Goal: Task Accomplishment & Management: Manage account settings

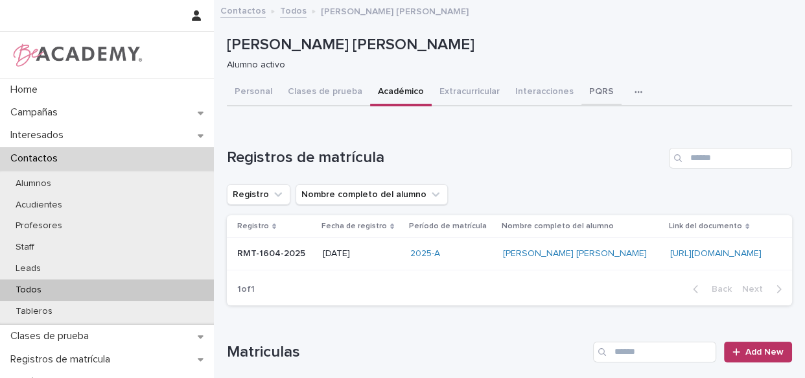
click at [591, 93] on button "PQRS" at bounding box center [602, 92] width 40 height 27
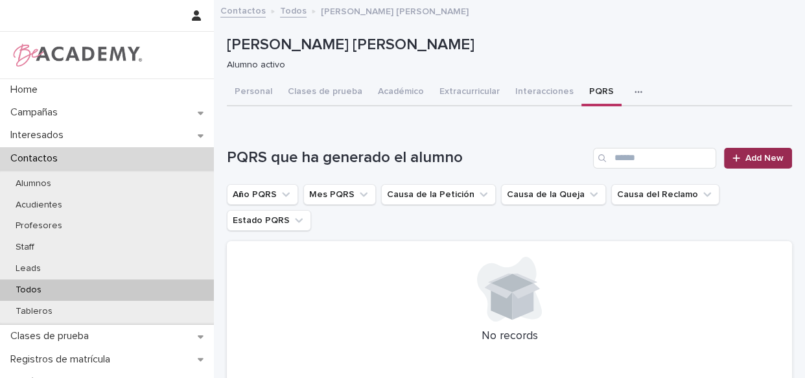
click at [777, 154] on link "Add New" at bounding box center [758, 158] width 68 height 21
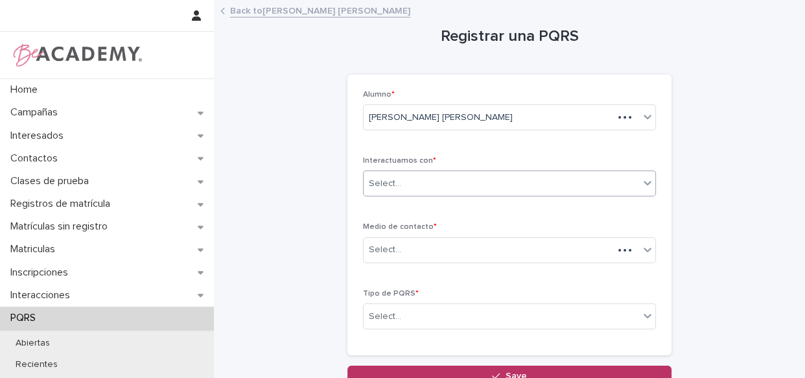
click at [459, 177] on div "Select..." at bounding box center [502, 183] width 276 height 21
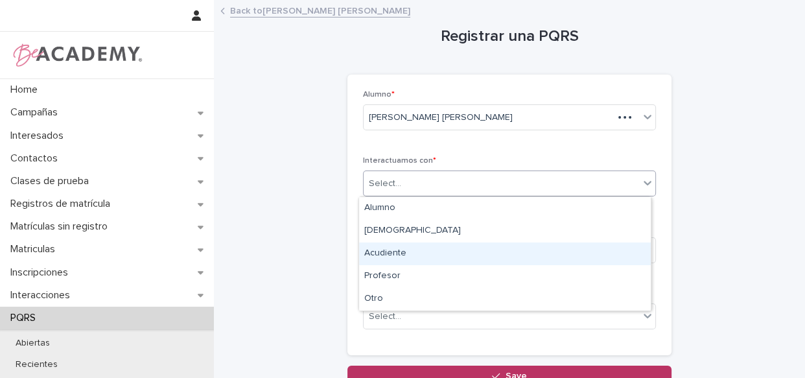
click at [441, 243] on div "Acudiente" at bounding box center [505, 254] width 292 height 23
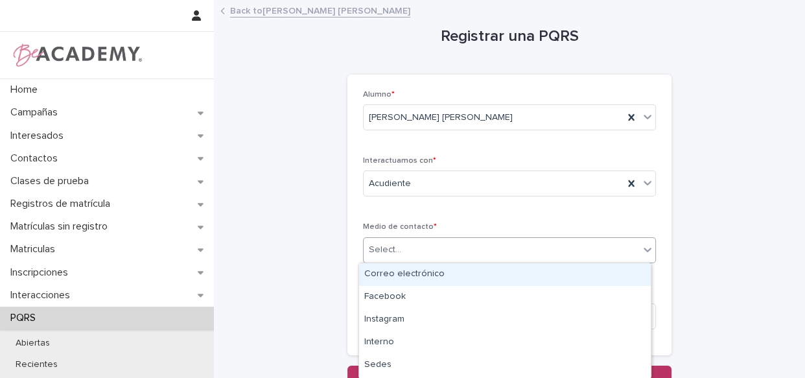
click at [439, 251] on div "Select..." at bounding box center [502, 249] width 276 height 21
type input "*"
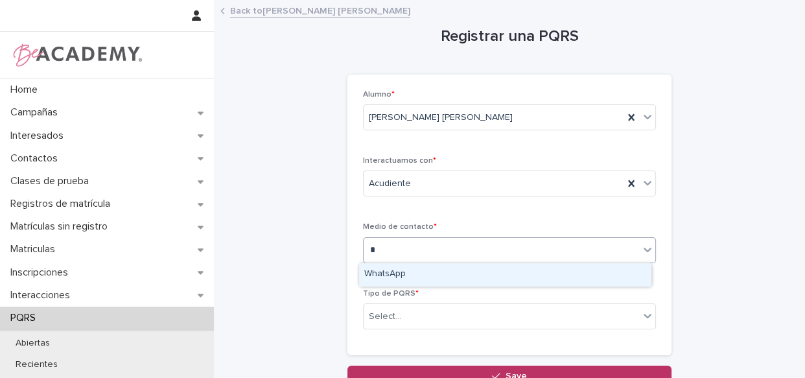
click at [431, 270] on div "WhatsApp" at bounding box center [505, 274] width 292 height 23
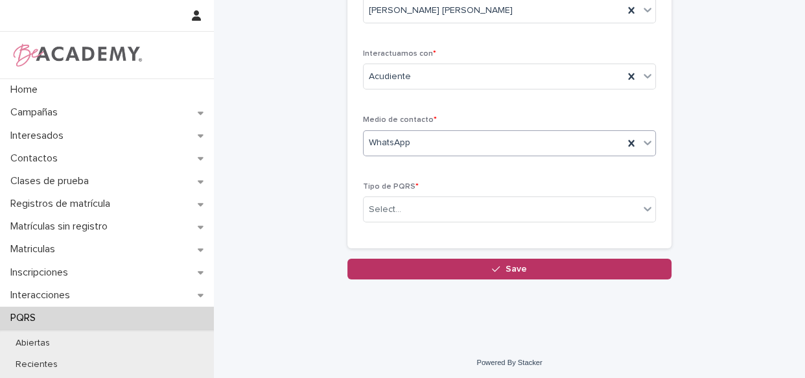
scroll to position [110, 0]
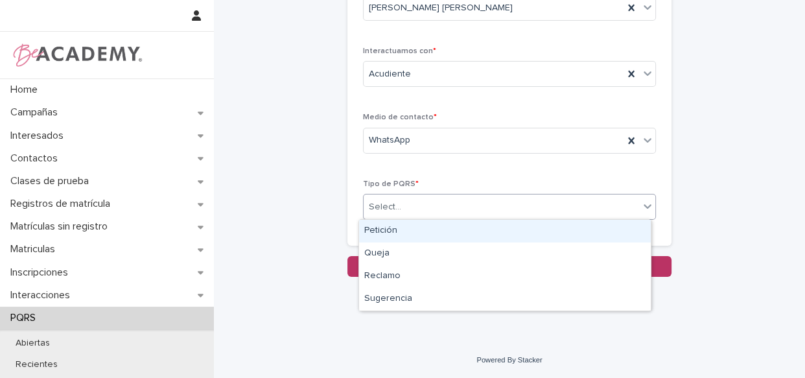
click at [535, 207] on div "Select..." at bounding box center [502, 206] width 276 height 21
click at [490, 224] on div "Petición" at bounding box center [505, 231] width 292 height 23
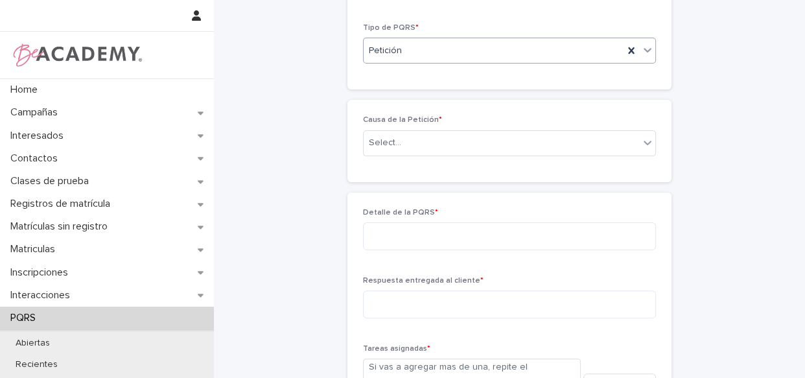
scroll to position [220, 0]
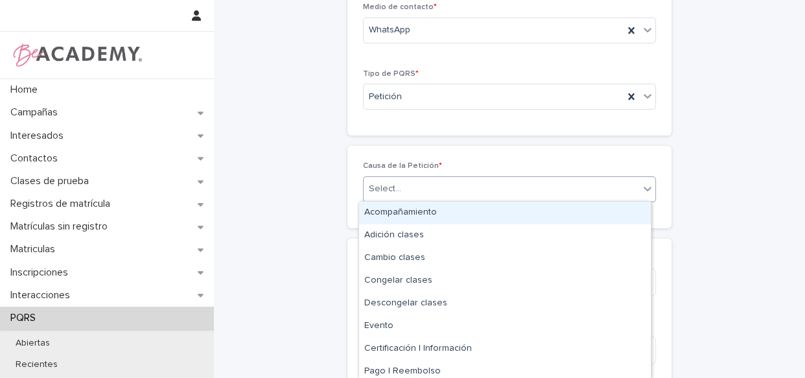
click at [444, 188] on div "Select..." at bounding box center [502, 188] width 276 height 21
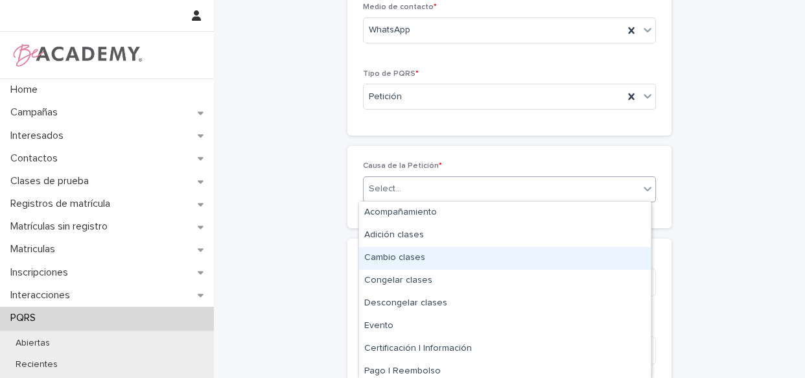
drag, startPoint x: 439, startPoint y: 271, endPoint x: 444, endPoint y: 255, distance: 16.4
click at [444, 255] on div "Cambio clases" at bounding box center [505, 258] width 292 height 23
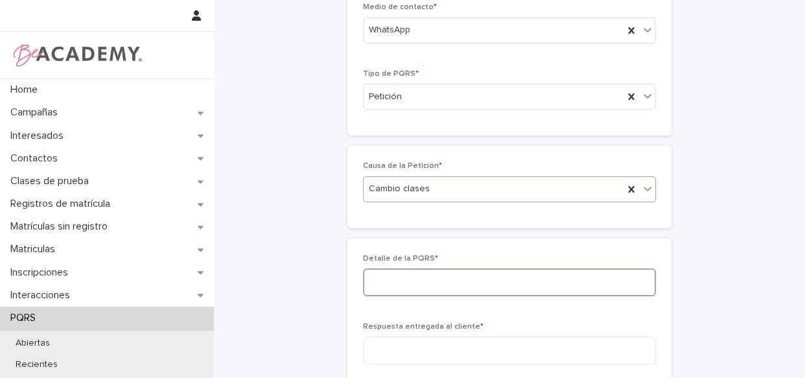
click at [425, 285] on textarea at bounding box center [509, 282] width 293 height 28
type textarea "*"
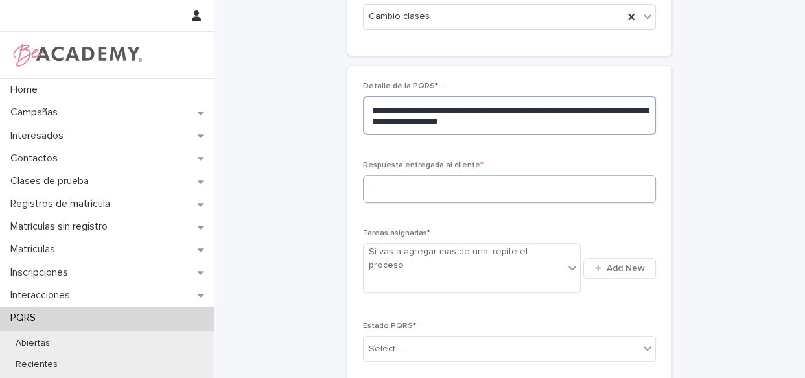
scroll to position [396, 0]
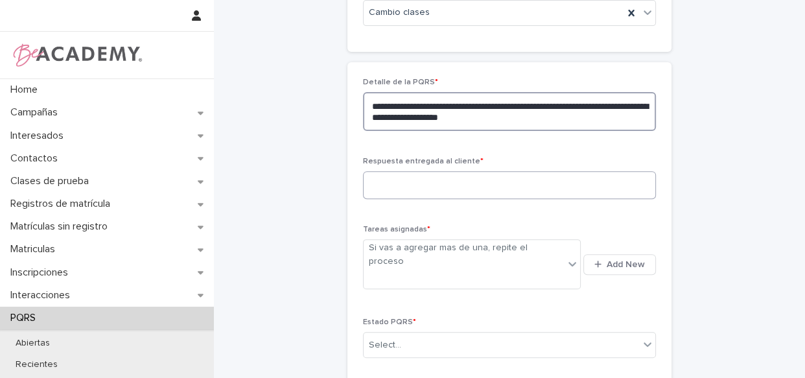
type textarea "**********"
click at [453, 180] on textarea at bounding box center [509, 185] width 293 height 28
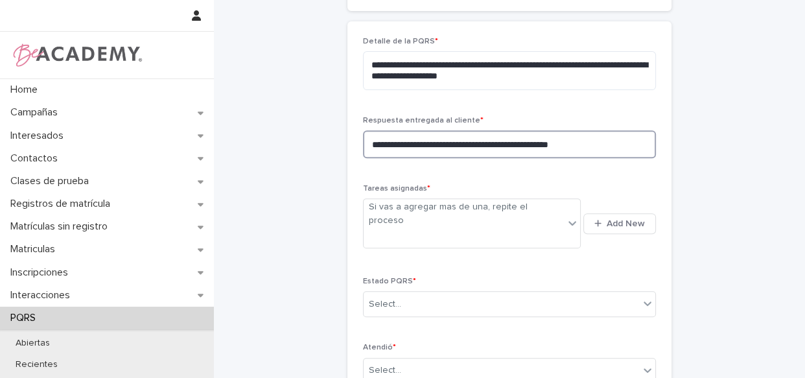
scroll to position [455, 0]
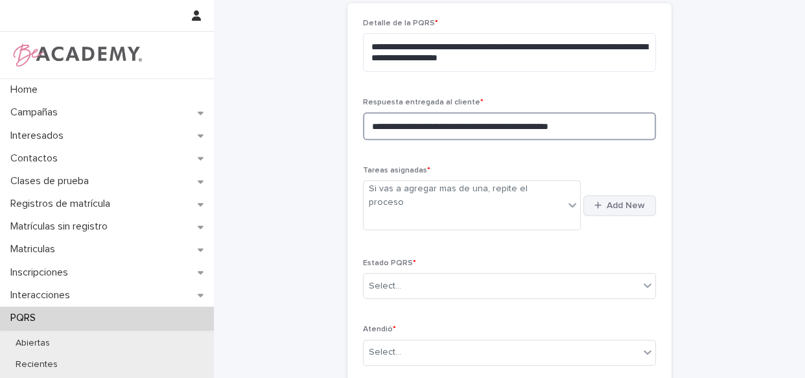
type textarea "**********"
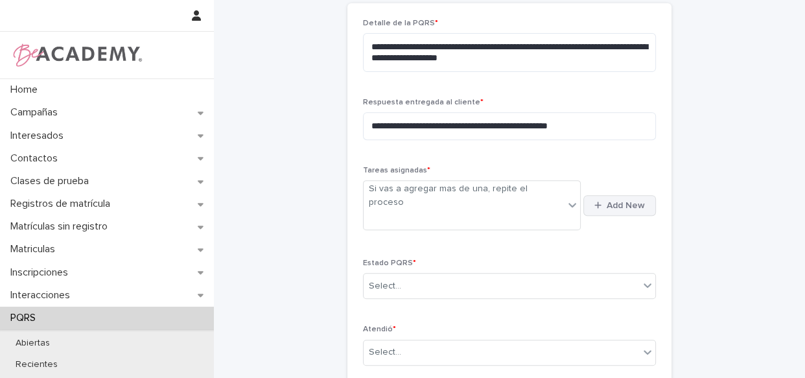
click at [622, 201] on span "Add New" at bounding box center [626, 205] width 38 height 9
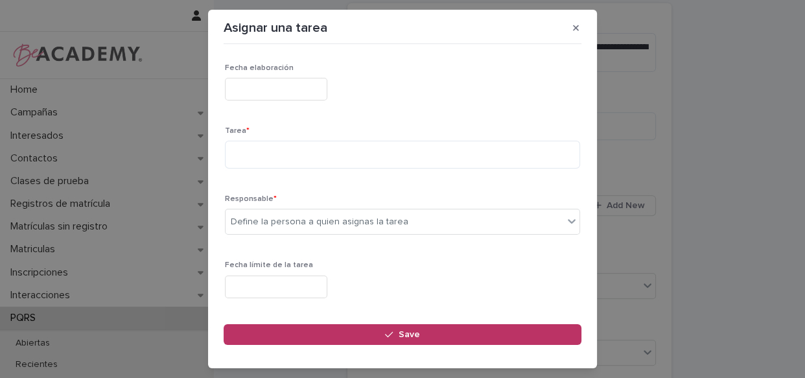
click at [301, 82] on input "text" at bounding box center [276, 89] width 102 height 23
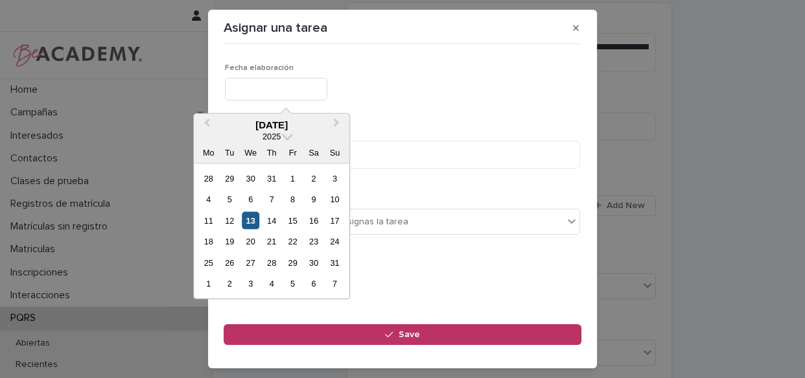
click at [253, 214] on div "13" at bounding box center [251, 220] width 18 height 18
type input "**********"
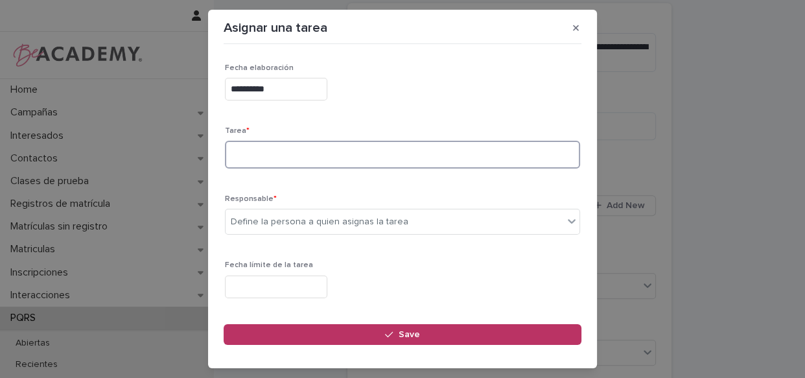
click at [289, 160] on textarea at bounding box center [402, 155] width 355 height 28
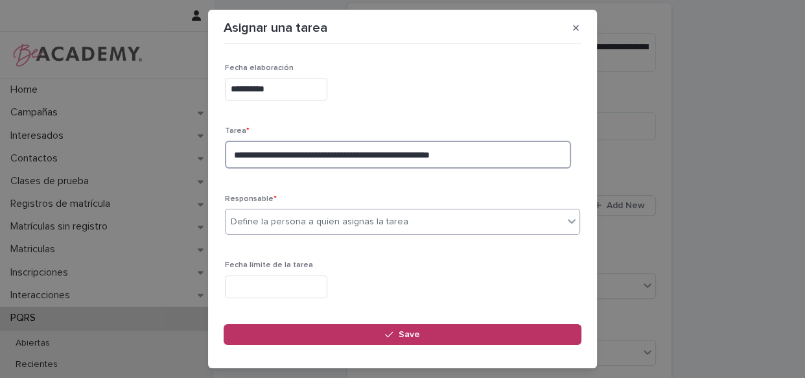
type textarea "**********"
click at [253, 220] on div "Define la persona a quien asignas la tarea" at bounding box center [320, 222] width 178 height 14
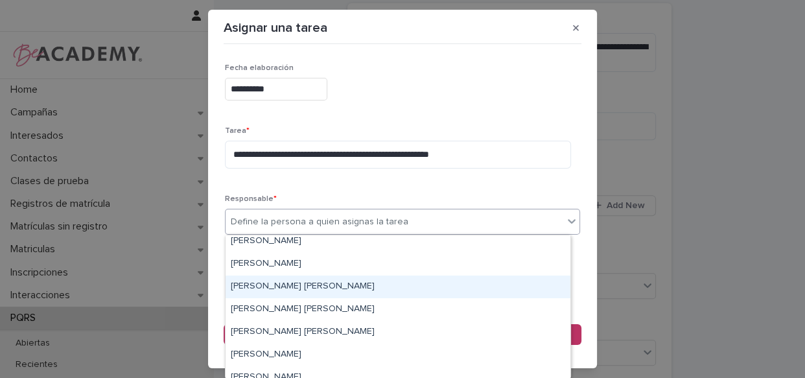
scroll to position [58, 0]
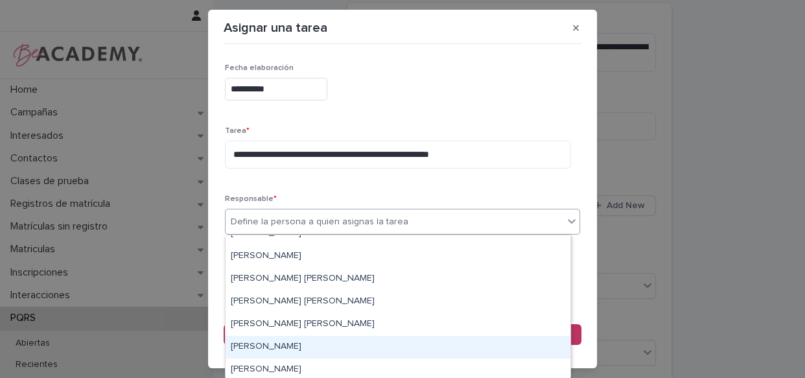
click at [290, 337] on div "[PERSON_NAME]" at bounding box center [398, 347] width 345 height 23
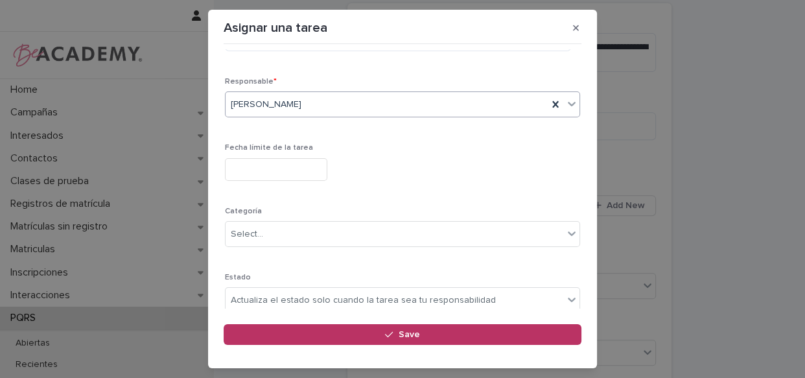
scroll to position [161, 0]
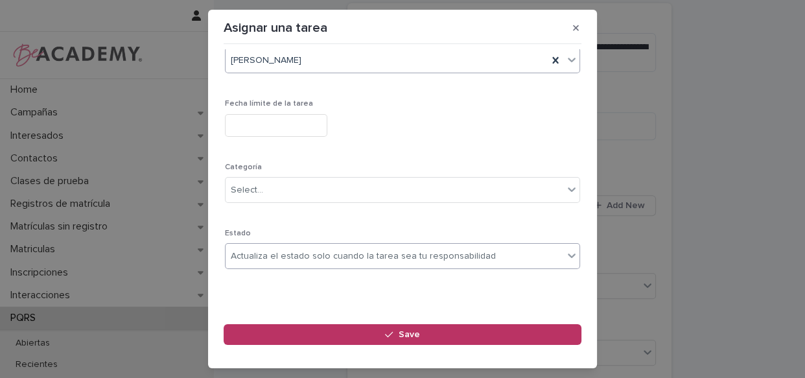
click at [324, 261] on div "Actualiza el estado solo cuando la tarea sea tu responsabilidad" at bounding box center [363, 257] width 265 height 14
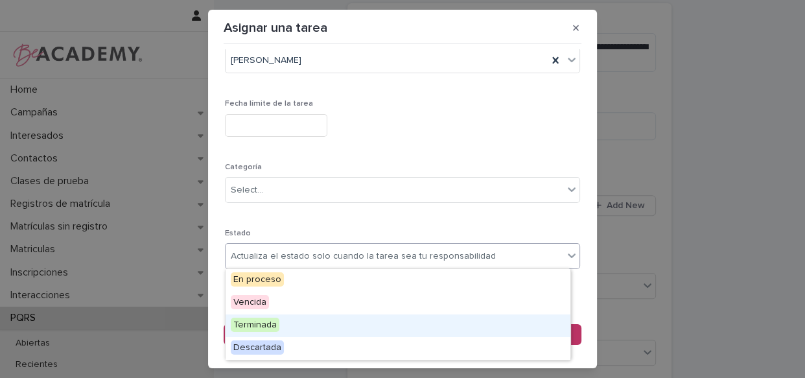
click at [298, 321] on div "Terminada" at bounding box center [398, 325] width 345 height 23
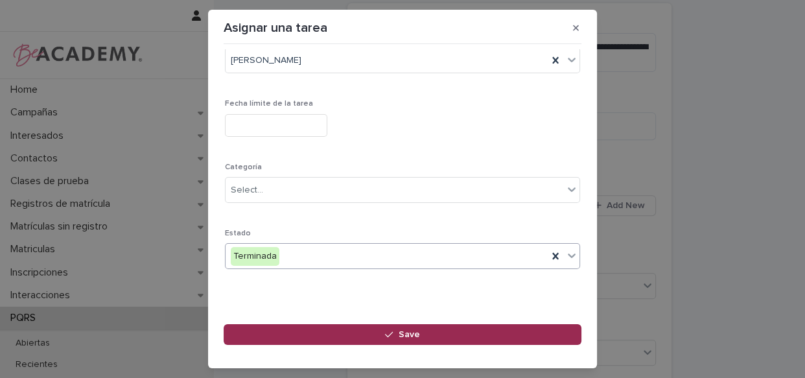
click at [412, 328] on button "Save" at bounding box center [403, 334] width 358 height 21
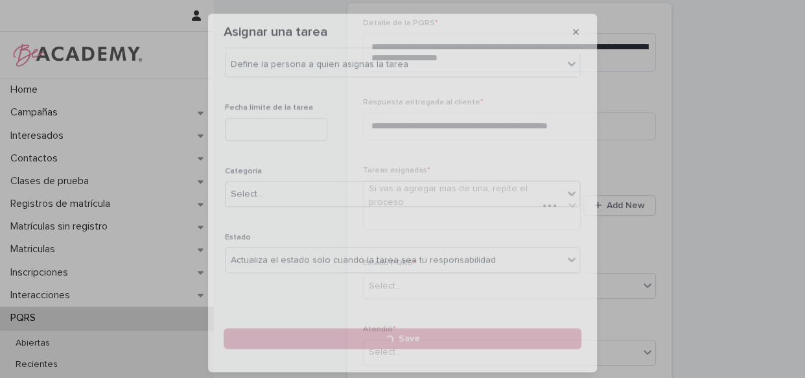
scroll to position [455, 0]
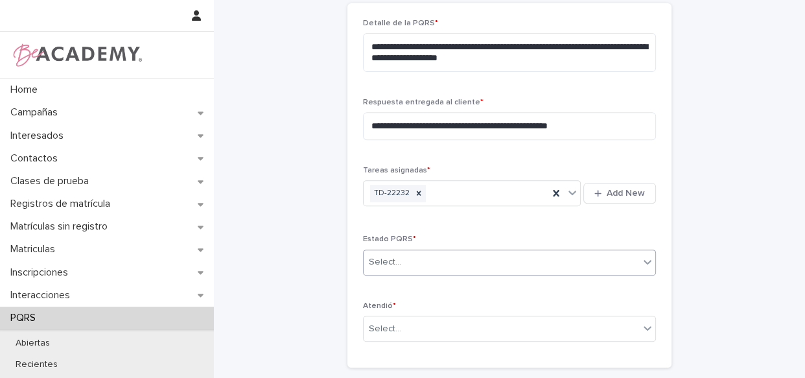
click at [479, 266] on div "Select..." at bounding box center [502, 262] width 276 height 21
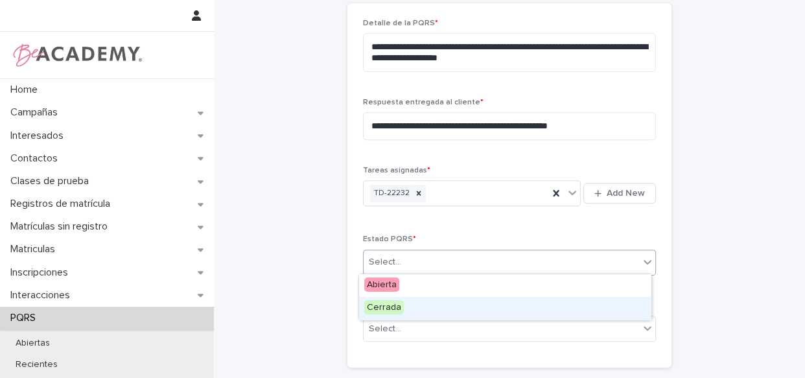
click at [452, 304] on div "Cerrada" at bounding box center [505, 308] width 292 height 23
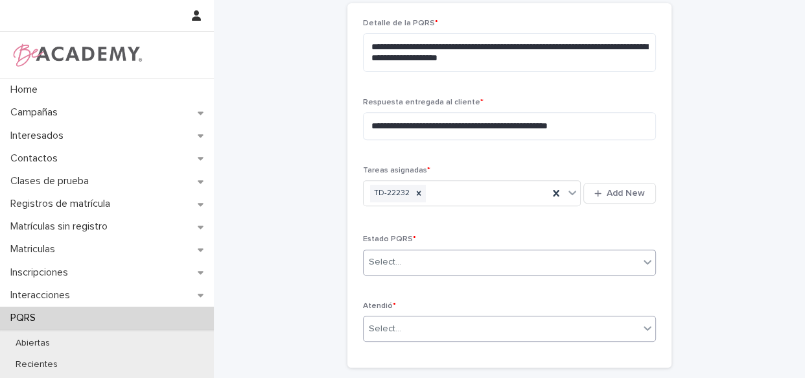
click at [439, 337] on div "Select..." at bounding box center [502, 328] width 276 height 21
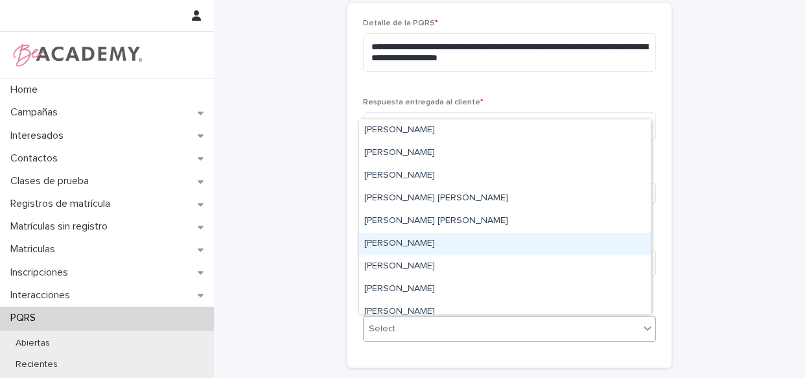
click at [445, 237] on div "[PERSON_NAME]" at bounding box center [505, 244] width 292 height 23
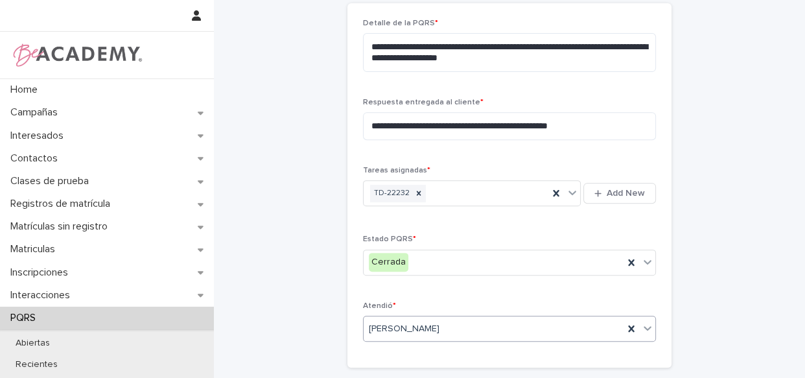
scroll to position [576, 0]
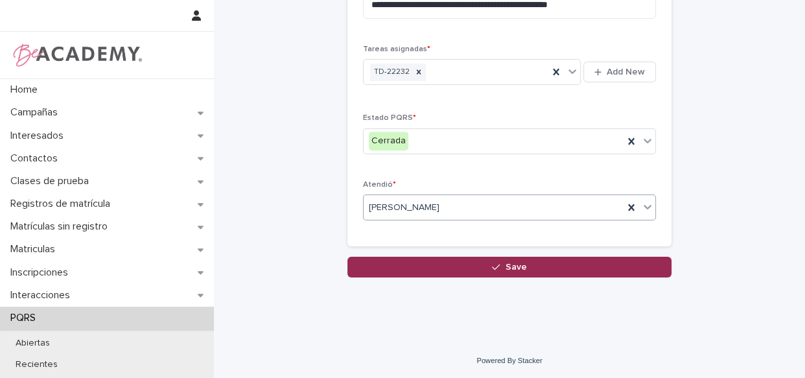
click at [525, 275] on button "Save" at bounding box center [510, 267] width 324 height 21
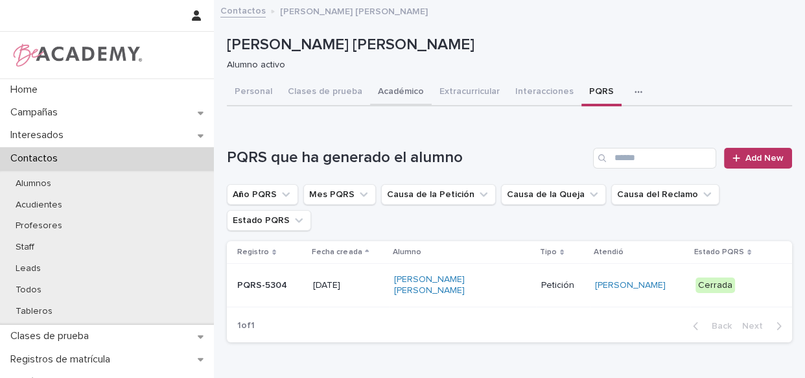
click at [396, 86] on button "Académico" at bounding box center [401, 92] width 62 height 27
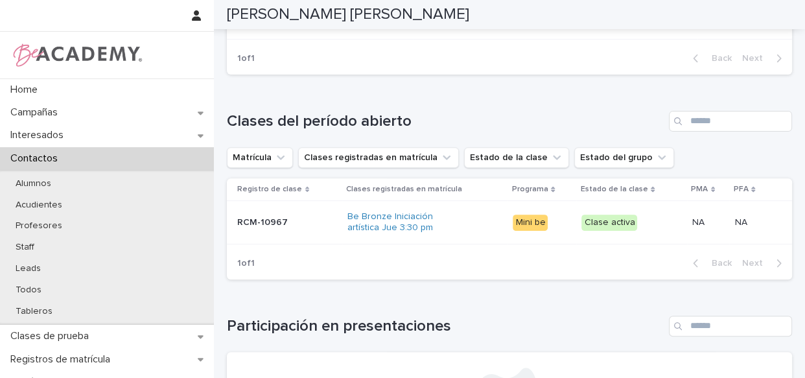
scroll to position [471, 0]
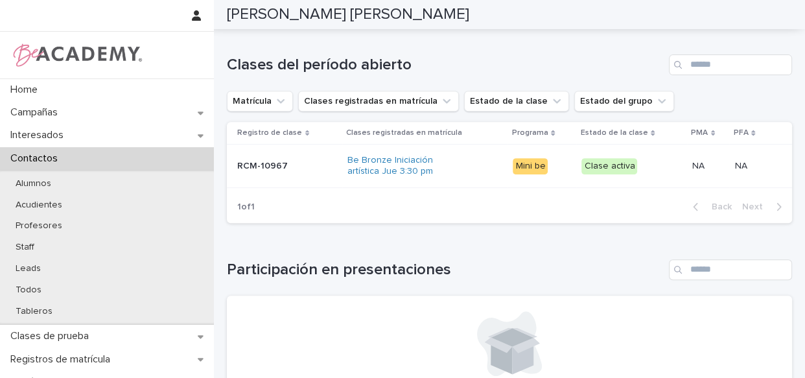
click at [479, 182] on div "Be Bronze Iniciación artística Jue 3:30 pm" at bounding box center [425, 166] width 155 height 32
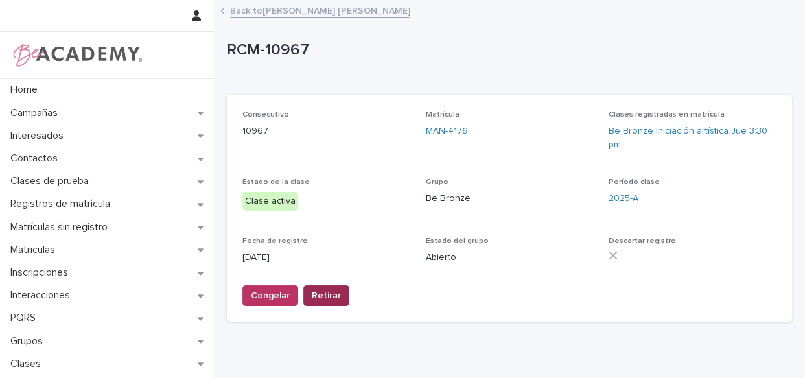
click at [331, 299] on span "Retirar" at bounding box center [326, 295] width 29 height 13
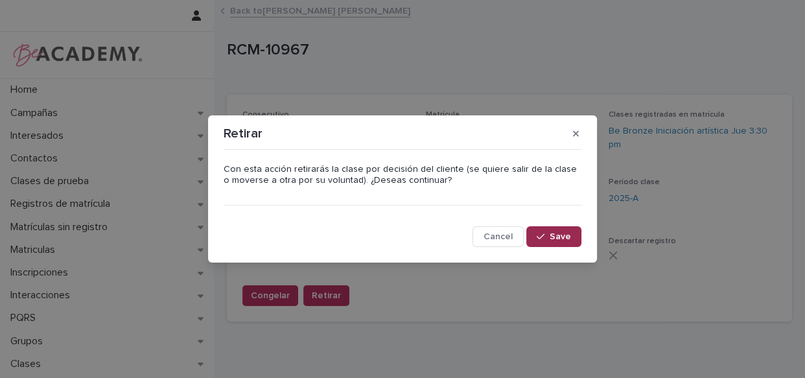
click at [567, 240] on span "Save" at bounding box center [560, 236] width 21 height 9
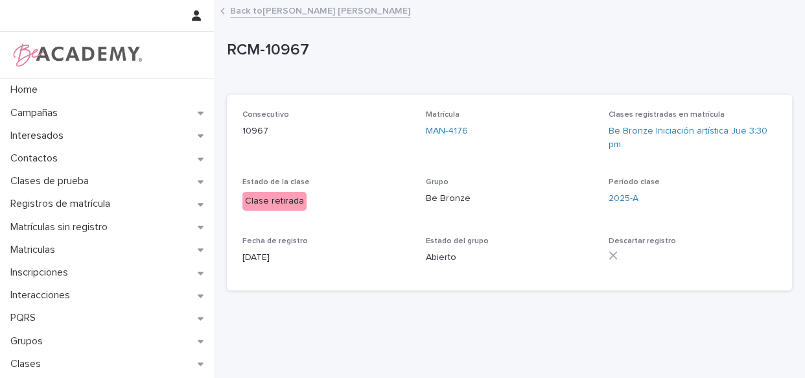
click at [290, 9] on link "Back to [PERSON_NAME] [PERSON_NAME]" at bounding box center [320, 10] width 180 height 15
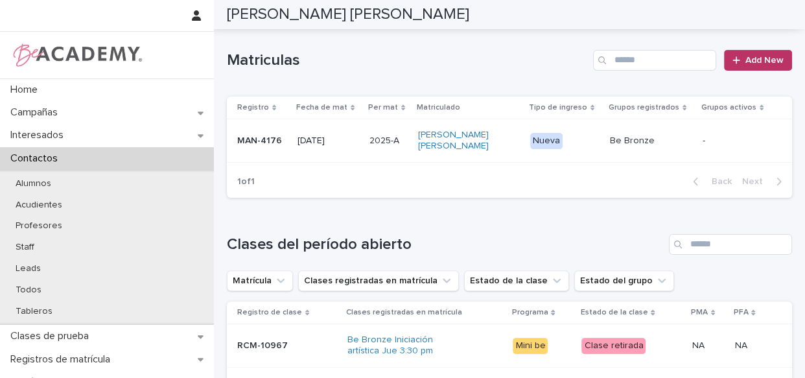
scroll to position [237, 0]
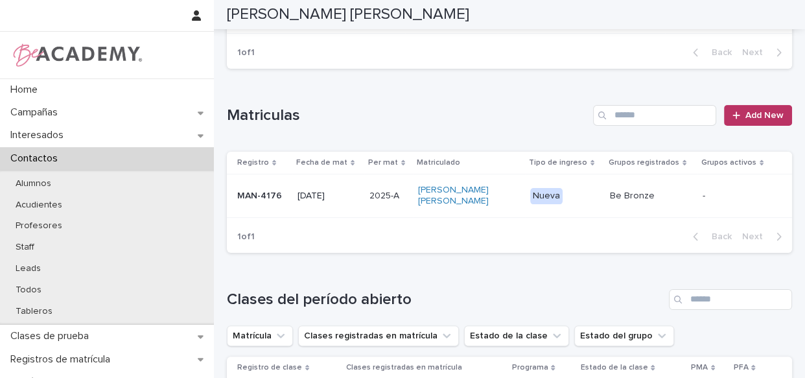
click at [509, 212] on div "[PERSON_NAME] [PERSON_NAME]" at bounding box center [468, 196] width 101 height 32
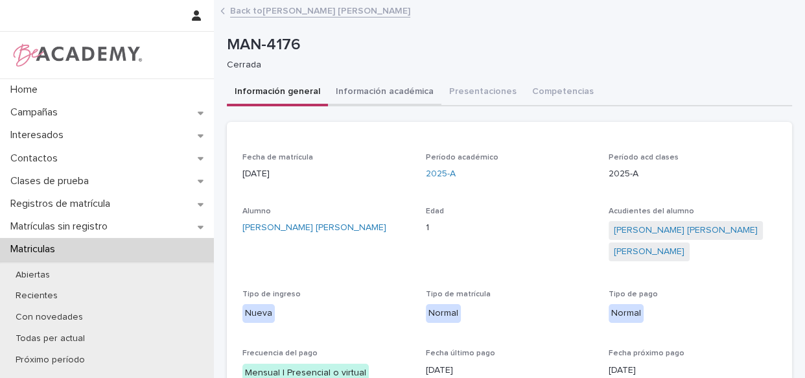
click at [397, 99] on button "Información académica" at bounding box center [384, 92] width 113 height 27
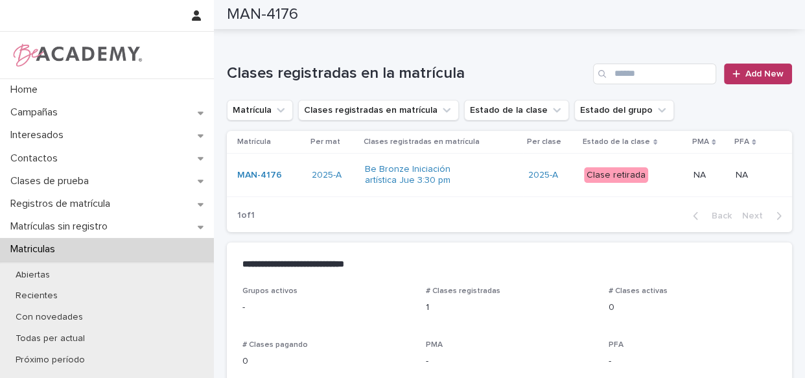
scroll to position [58, 0]
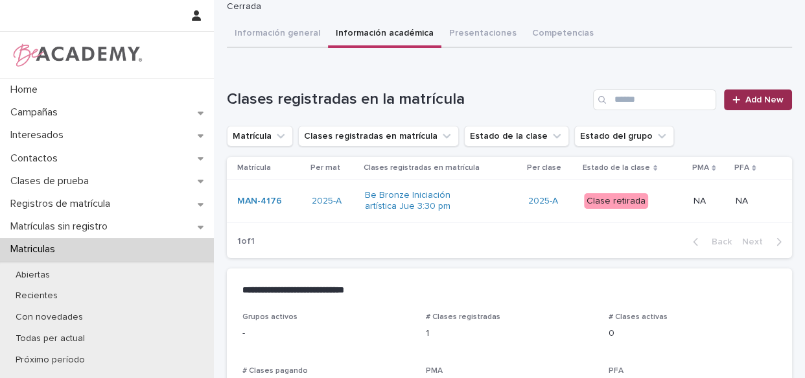
click at [757, 92] on link "Add New" at bounding box center [758, 99] width 68 height 21
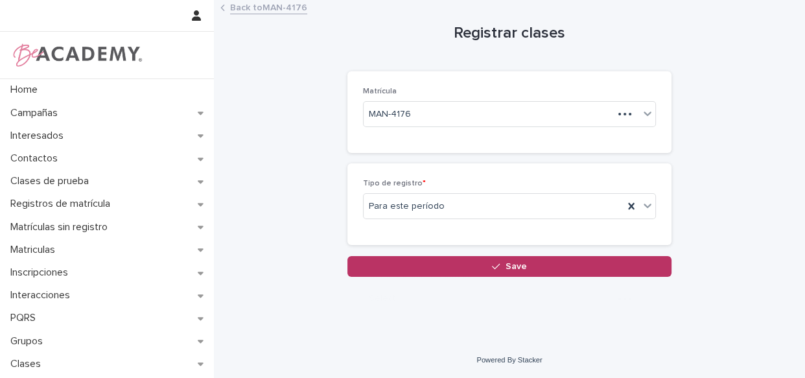
scroll to position [3, 0]
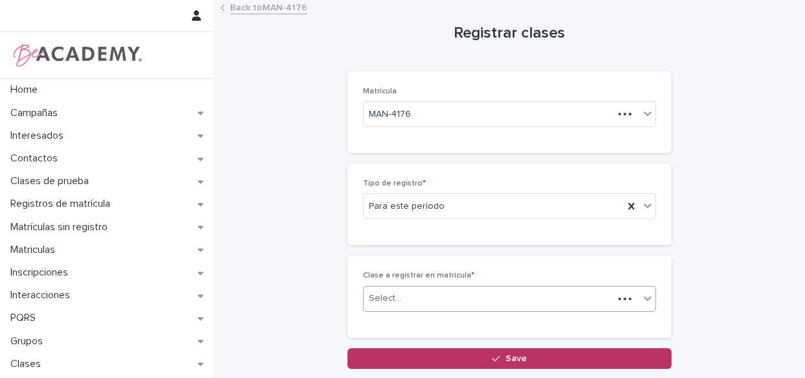
click at [418, 303] on div "Select..." at bounding box center [489, 298] width 250 height 21
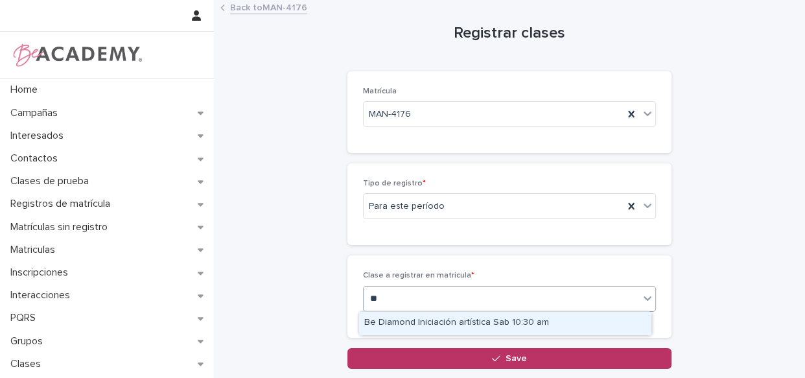
type input "***"
click at [465, 322] on div "Be Diamond Iniciación artística Sab 10:30 am" at bounding box center [505, 323] width 292 height 23
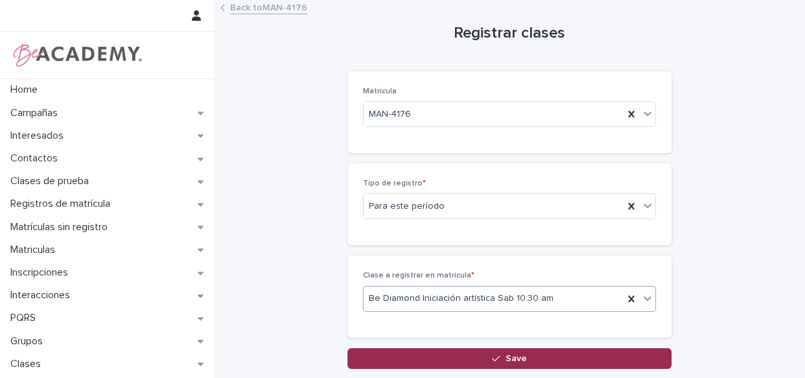
click at [491, 351] on button "Save" at bounding box center [510, 358] width 324 height 21
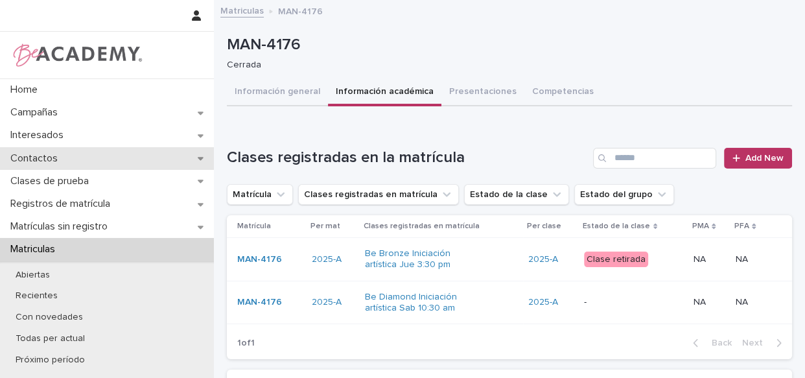
click at [54, 158] on p "Contactos" at bounding box center [36, 158] width 63 height 12
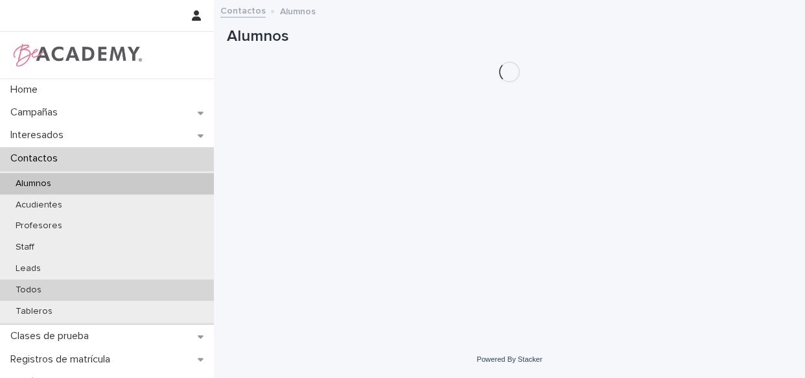
click at [43, 292] on p "Todos" at bounding box center [28, 290] width 47 height 11
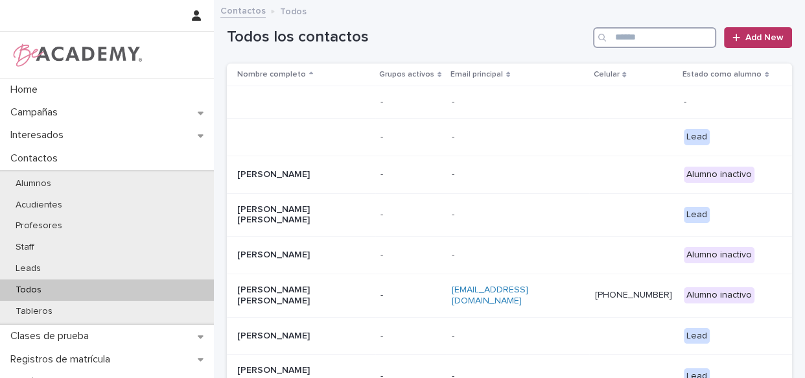
click at [645, 27] on input "Search" at bounding box center [654, 37] width 123 height 21
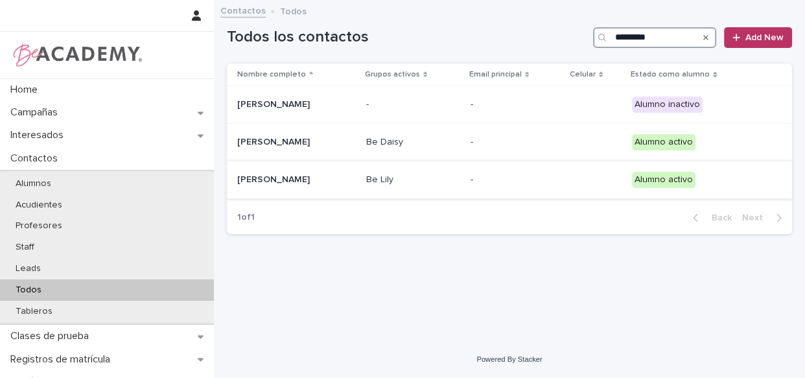
type input "*********"
click at [460, 174] on p "Be Lily" at bounding box center [413, 179] width 94 height 11
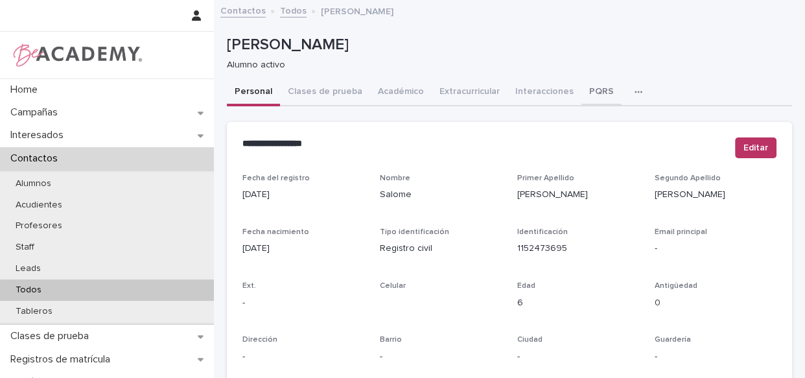
click at [591, 85] on button "PQRS" at bounding box center [602, 92] width 40 height 27
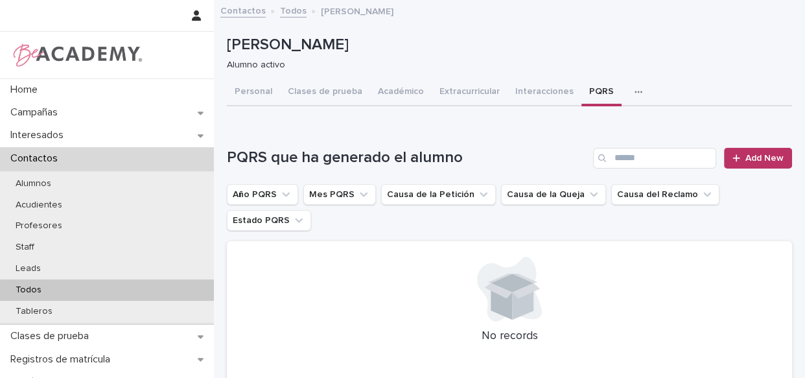
click at [761, 146] on div "Loading... Saving… PQRS que ha generado el alumno Add New Año PQRS Mes PQRS Cau…" at bounding box center [509, 261] width 565 height 279
click at [761, 154] on span "Add New" at bounding box center [765, 158] width 38 height 9
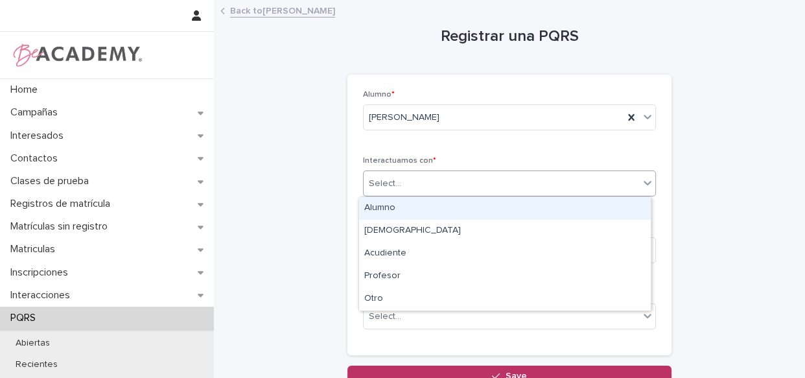
click at [484, 182] on div "Select..." at bounding box center [502, 183] width 276 height 21
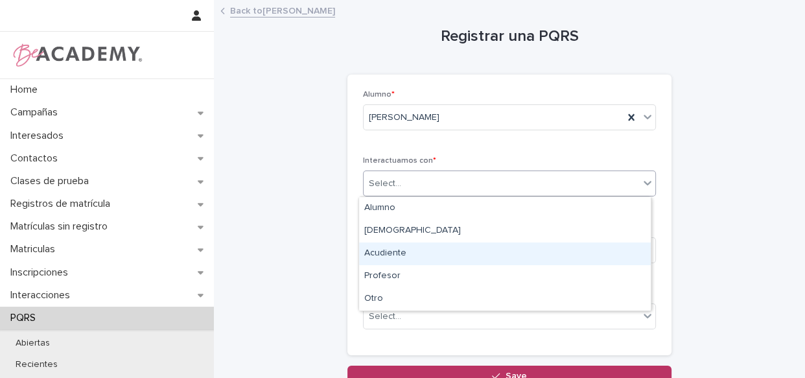
click at [460, 251] on div "Acudiente" at bounding box center [505, 254] width 292 height 23
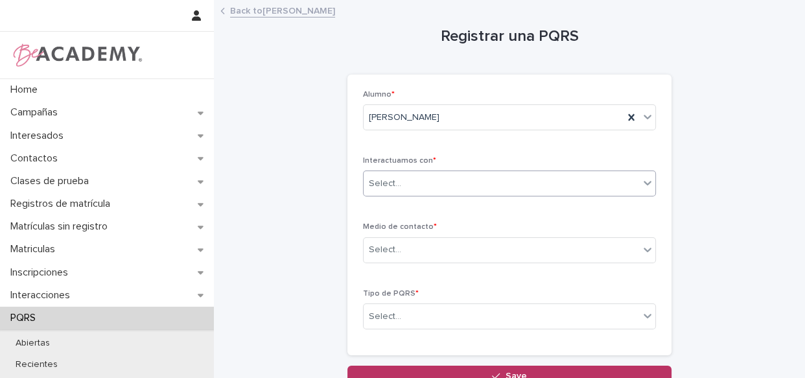
click at [460, 251] on div "Select..." at bounding box center [502, 249] width 276 height 21
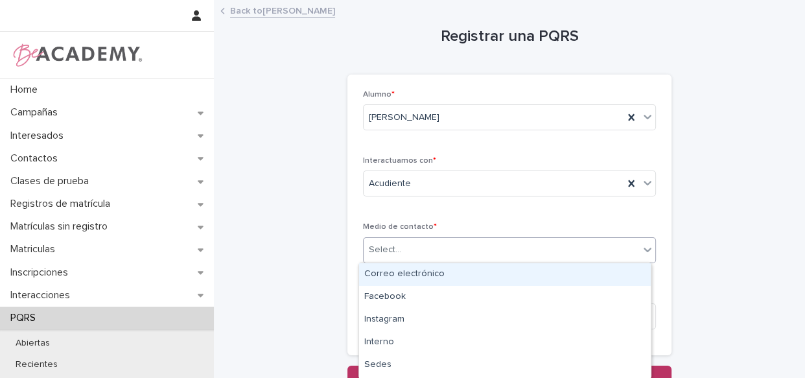
type input "*"
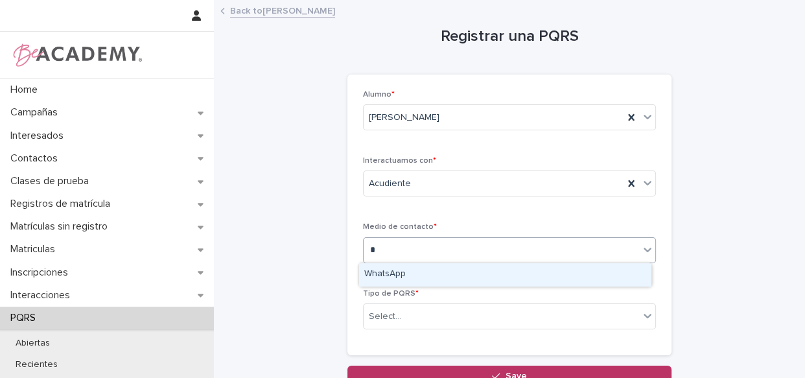
click at [449, 270] on div "WhatsApp" at bounding box center [505, 274] width 292 height 23
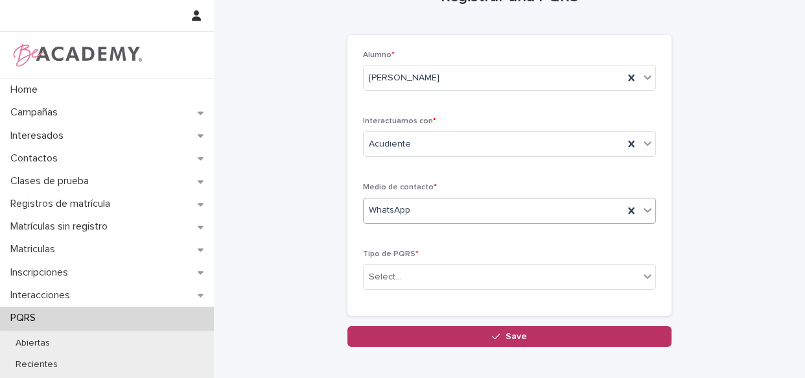
scroll to position [58, 0]
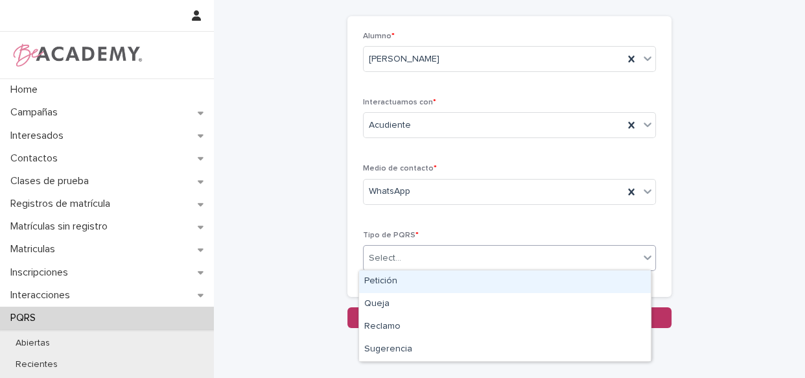
click at [466, 259] on div "Select..." at bounding box center [502, 258] width 276 height 21
click at [457, 285] on div "Petición" at bounding box center [505, 281] width 292 height 23
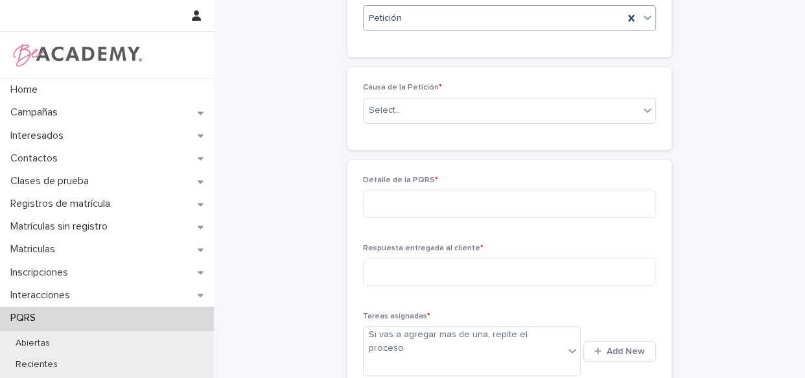
scroll to position [287, 0]
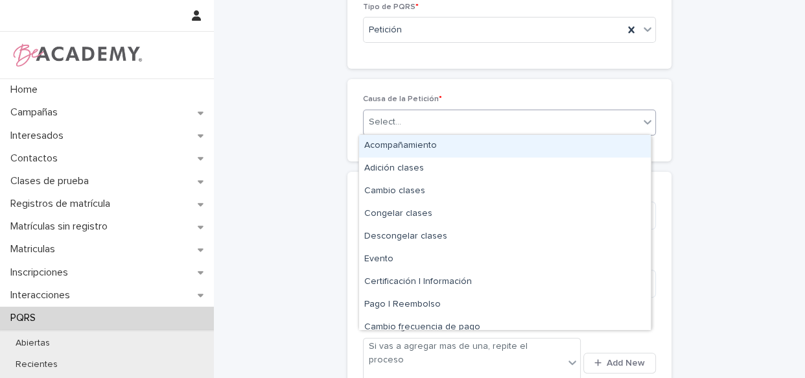
click at [453, 126] on div "Select..." at bounding box center [502, 122] width 276 height 21
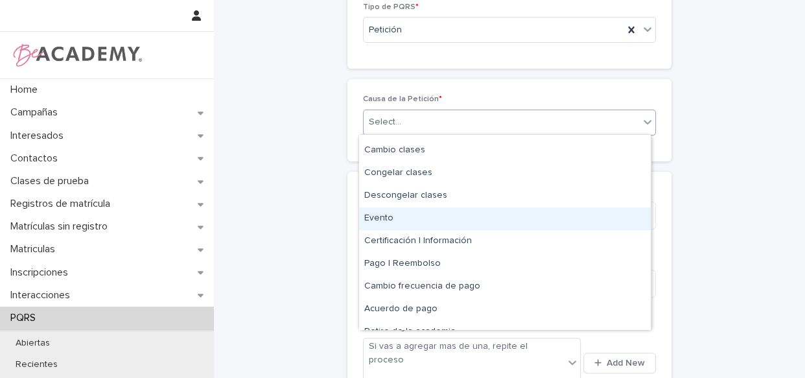
scroll to position [58, 0]
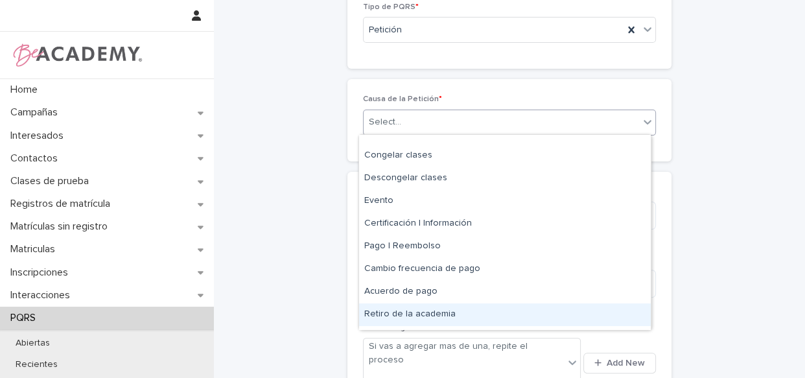
click at [449, 309] on div "Retiro de la academia" at bounding box center [505, 314] width 292 height 23
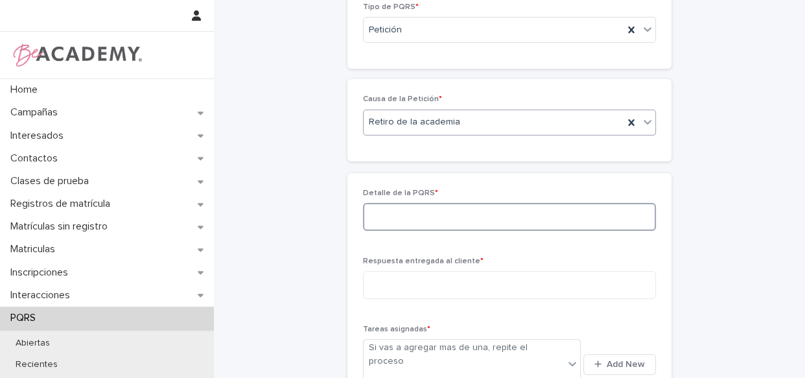
click at [455, 231] on textarea at bounding box center [509, 217] width 293 height 28
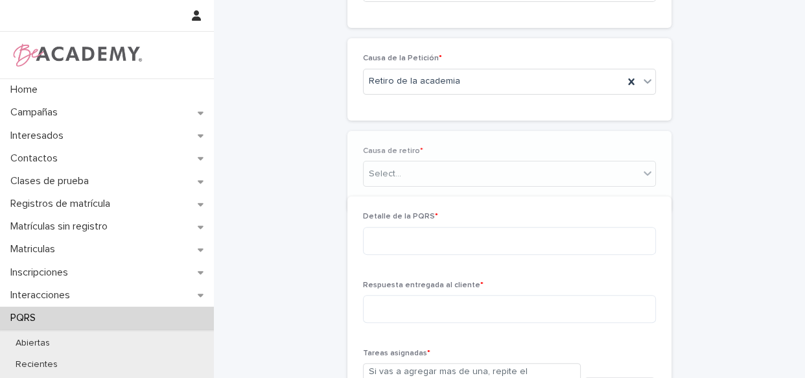
scroll to position [333, 0]
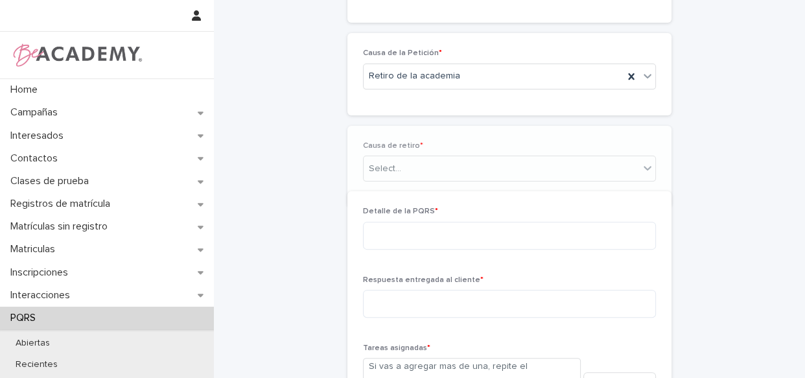
click at [460, 222] on div "Detalle de la PQRS * Respuesta entregada al cliente * Tareas asignadas * Si vas…" at bounding box center [510, 379] width 324 height 377
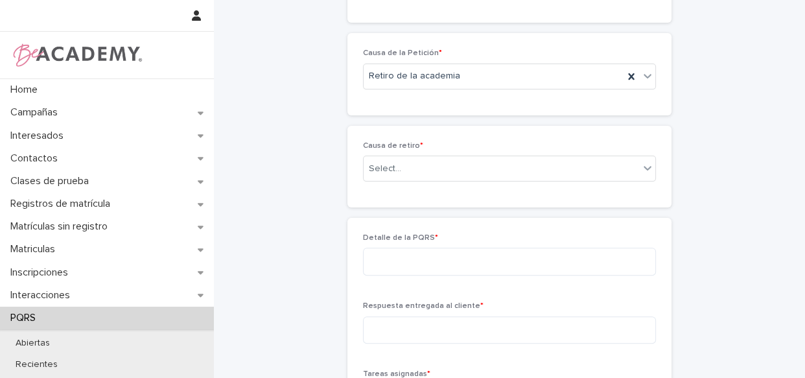
drag, startPoint x: 445, startPoint y: 147, endPoint x: 444, endPoint y: 163, distance: 16.3
click at [445, 147] on p "Causa de retiro *" at bounding box center [509, 145] width 293 height 9
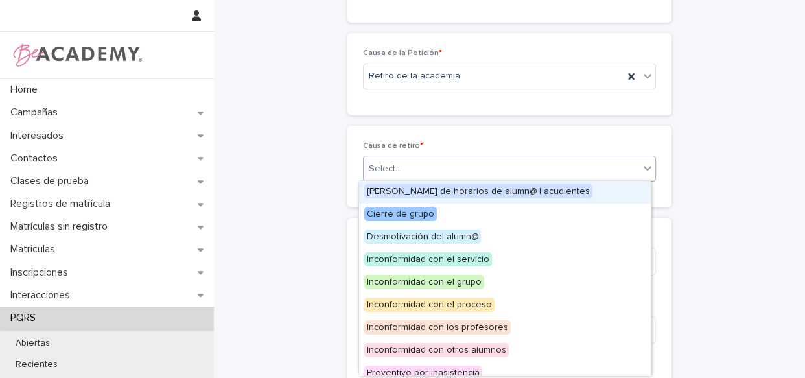
click at [444, 163] on div "Select..." at bounding box center [502, 168] width 276 height 21
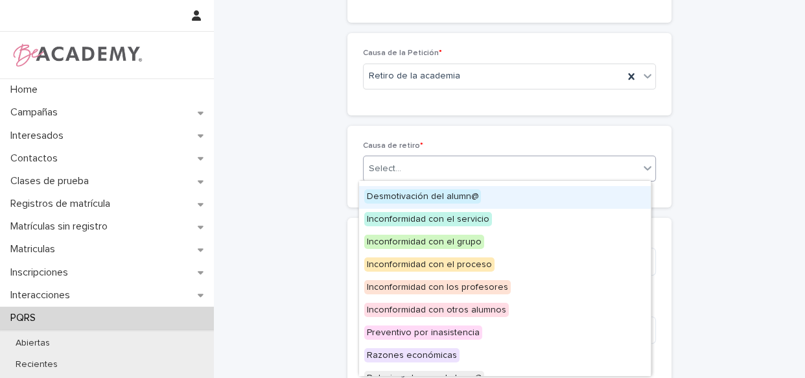
scroll to position [55, 0]
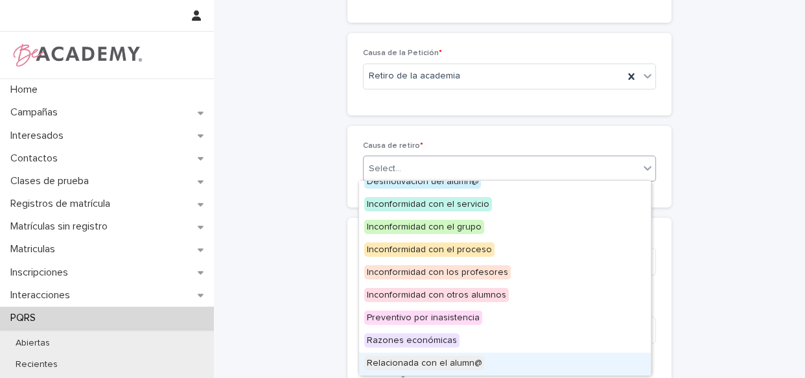
click at [531, 363] on div "Relacionada con el alumn@" at bounding box center [505, 364] width 292 height 23
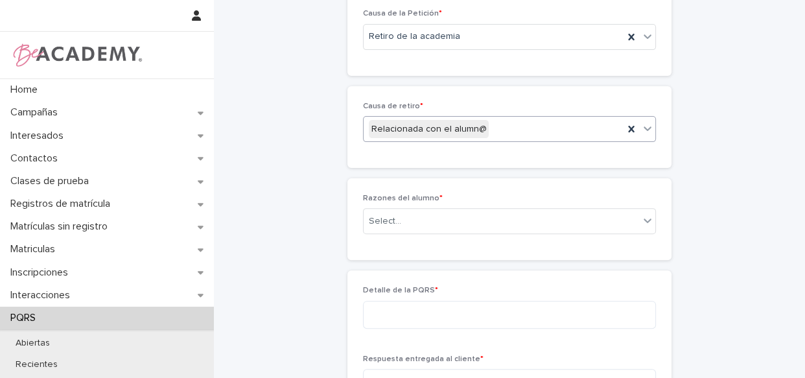
scroll to position [379, 0]
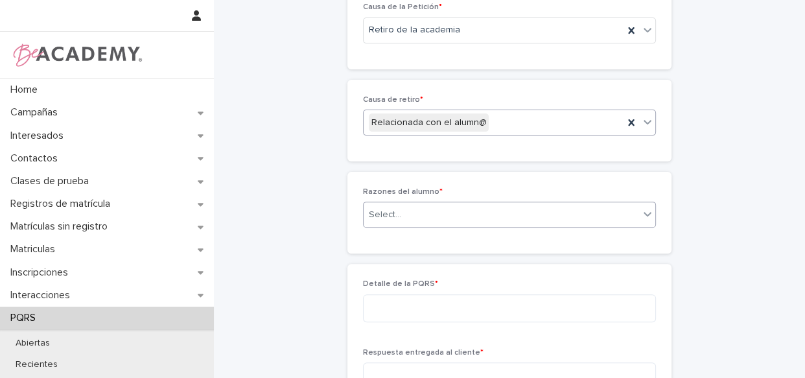
click at [504, 220] on div "Select..." at bounding box center [502, 214] width 276 height 21
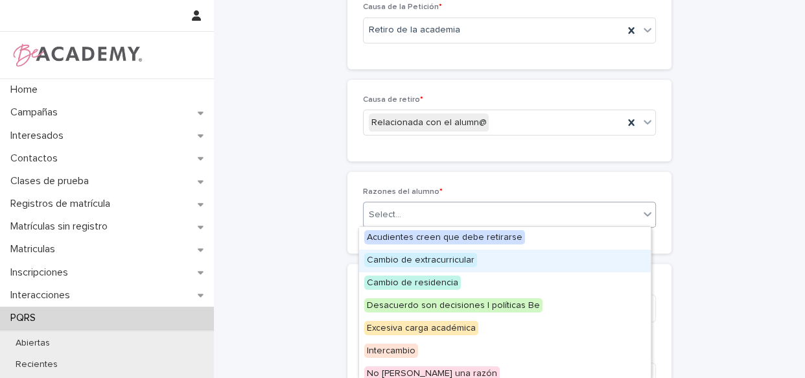
click at [536, 265] on div "Cambio de extracurricular" at bounding box center [505, 261] width 292 height 23
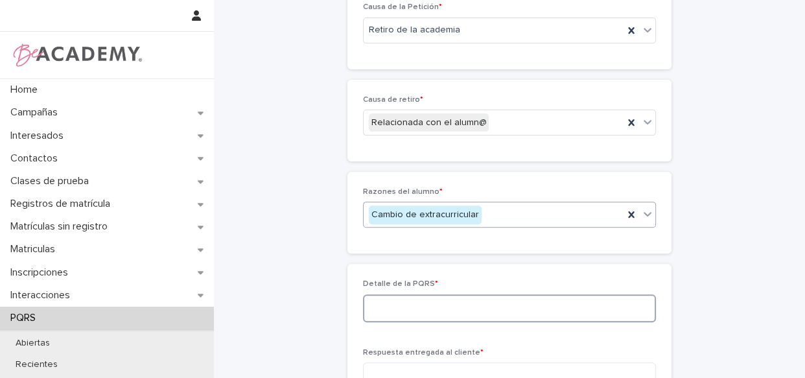
click at [399, 300] on textarea at bounding box center [509, 308] width 293 height 28
click at [403, 298] on textarea at bounding box center [509, 308] width 293 height 28
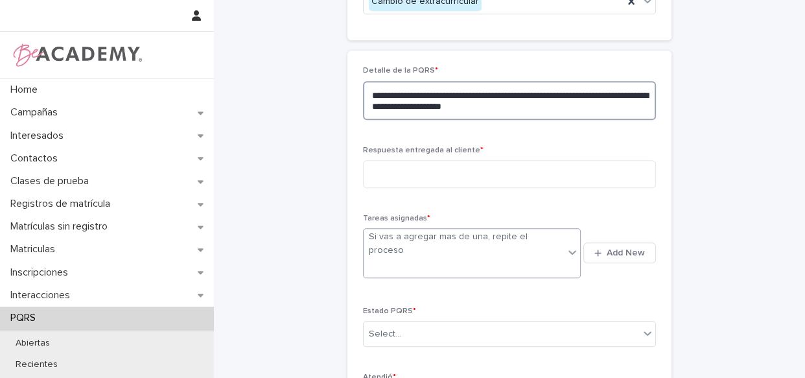
scroll to position [615, 0]
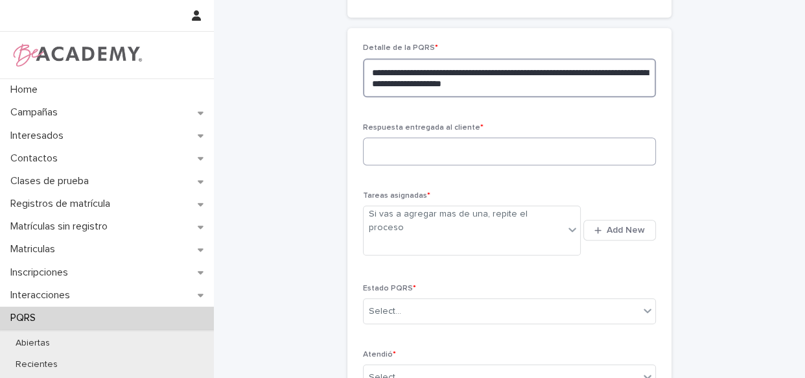
type textarea "**********"
click at [514, 156] on textarea at bounding box center [509, 151] width 293 height 28
type textarea "*********"
click at [573, 80] on textarea "**********" at bounding box center [509, 77] width 293 height 39
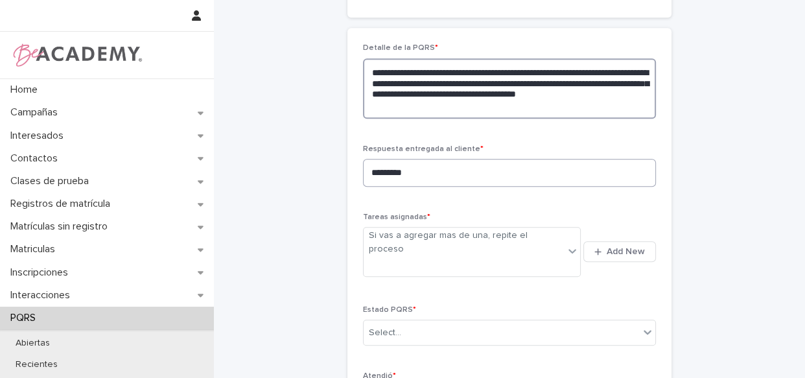
type textarea "**********"
click at [450, 182] on textarea "*********" at bounding box center [509, 173] width 293 height 28
click at [446, 174] on textarea "*********" at bounding box center [509, 173] width 293 height 28
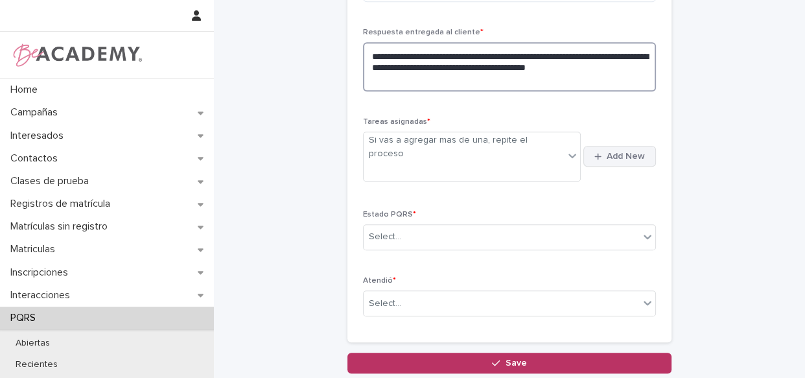
scroll to position [733, 0]
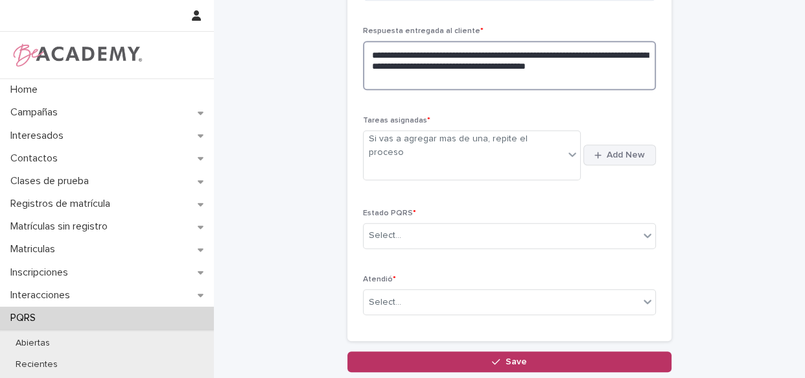
type textarea "**********"
click at [615, 145] on button "Add New" at bounding box center [620, 155] width 73 height 21
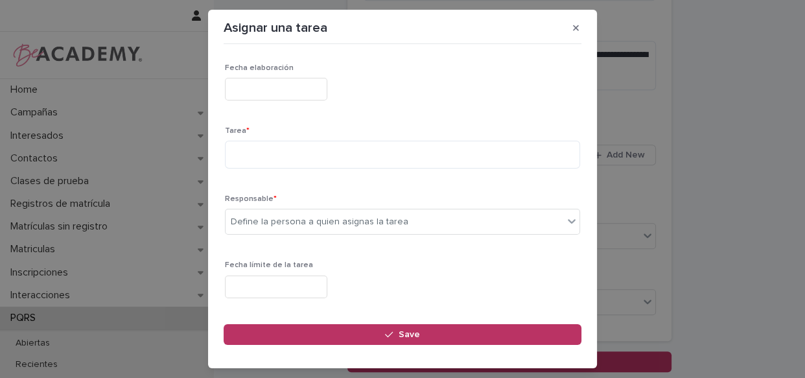
click at [295, 88] on input "text" at bounding box center [276, 89] width 102 height 23
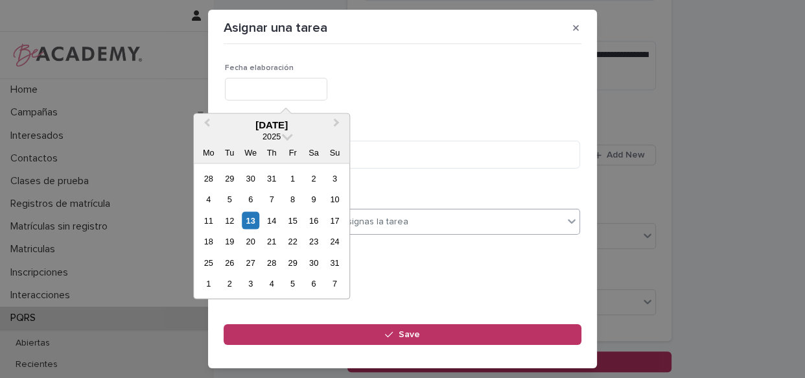
click at [254, 225] on div "13" at bounding box center [251, 220] width 18 height 18
type input "**********"
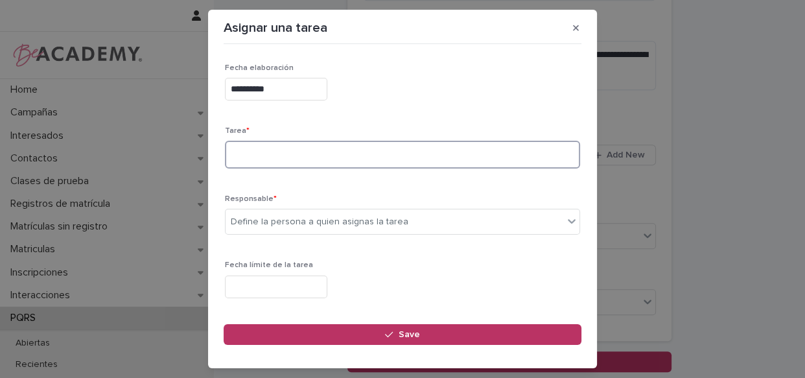
click at [300, 147] on textarea at bounding box center [402, 155] width 355 height 28
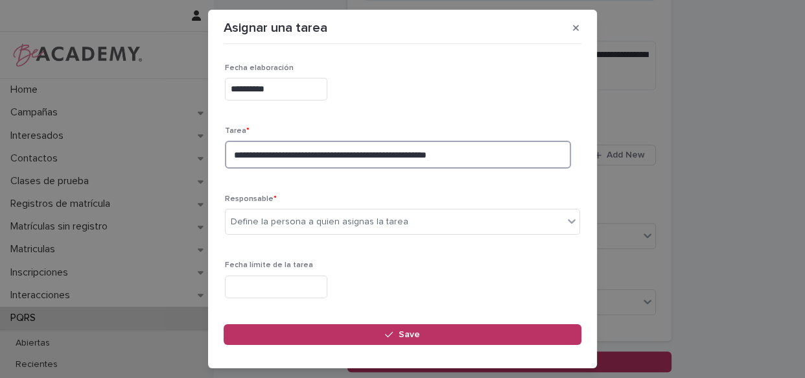
click at [235, 153] on textarea "**********" at bounding box center [398, 155] width 346 height 28
type textarea "**********"
click at [342, 215] on div "Define la persona a quien asignas la tarea" at bounding box center [320, 222] width 178 height 14
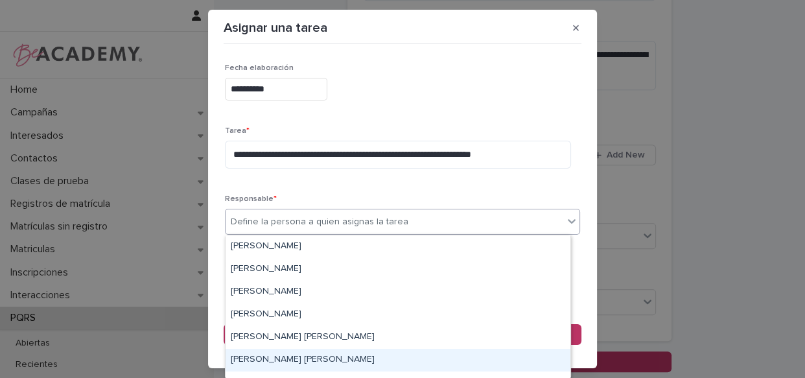
click at [296, 364] on div "[PERSON_NAME] [PERSON_NAME]" at bounding box center [398, 360] width 345 height 23
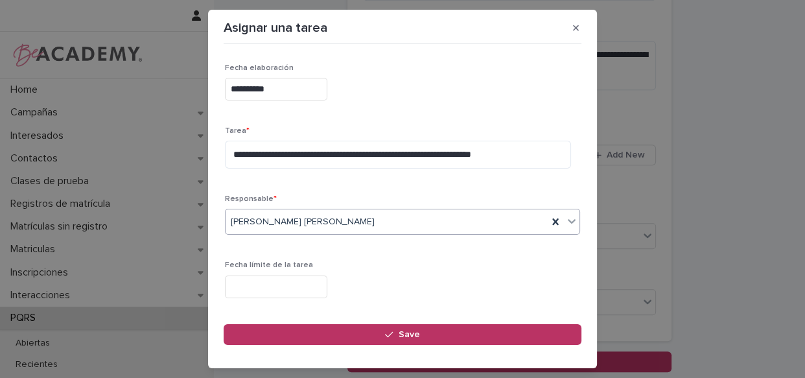
click at [327, 285] on input "text" at bounding box center [276, 287] width 102 height 23
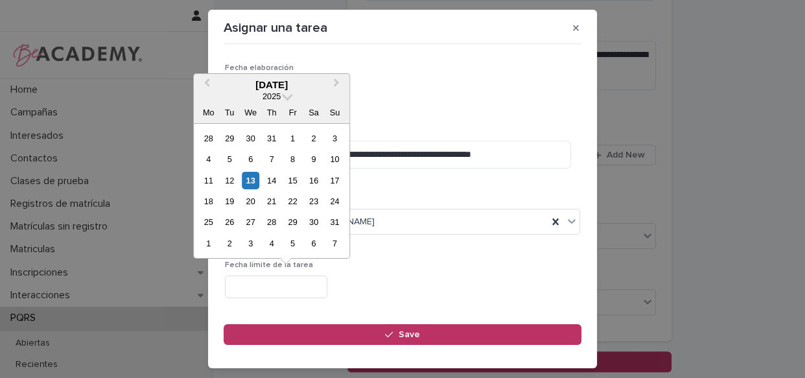
click at [273, 189] on div "11 12 13 14 15 16 17" at bounding box center [271, 180] width 147 height 21
click at [270, 180] on div "14" at bounding box center [272, 180] width 18 height 18
type input "**********"
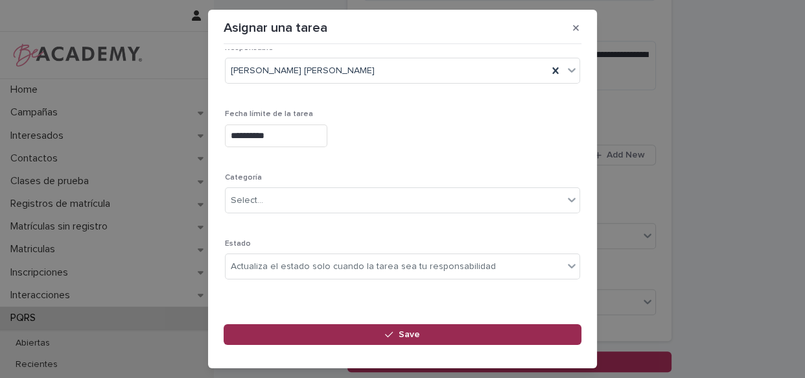
scroll to position [161, 0]
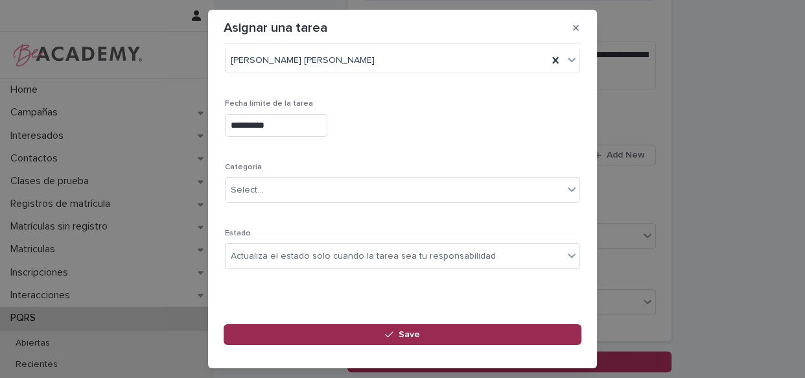
click at [447, 336] on button "Save" at bounding box center [403, 334] width 358 height 21
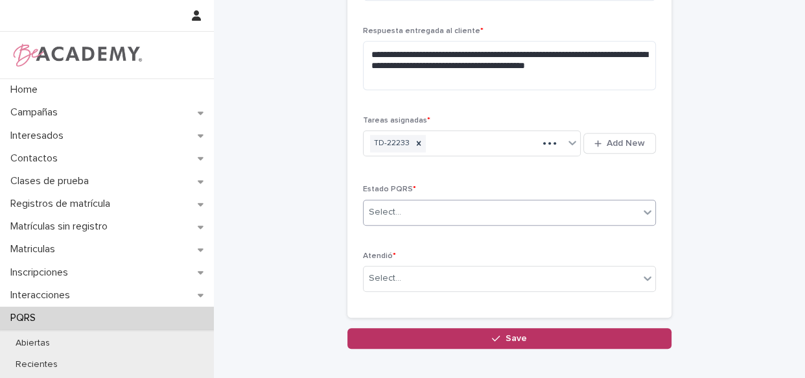
click at [420, 200] on div "Select..." at bounding box center [509, 213] width 293 height 26
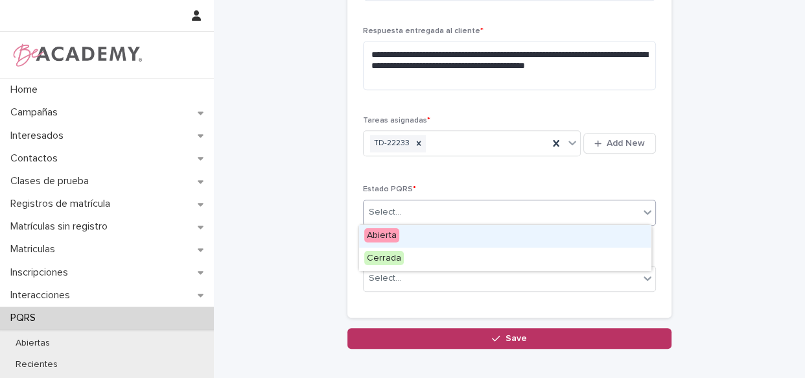
drag, startPoint x: 412, startPoint y: 247, endPoint x: 420, endPoint y: 237, distance: 12.6
click at [418, 233] on div "Abierta" at bounding box center [505, 236] width 292 height 23
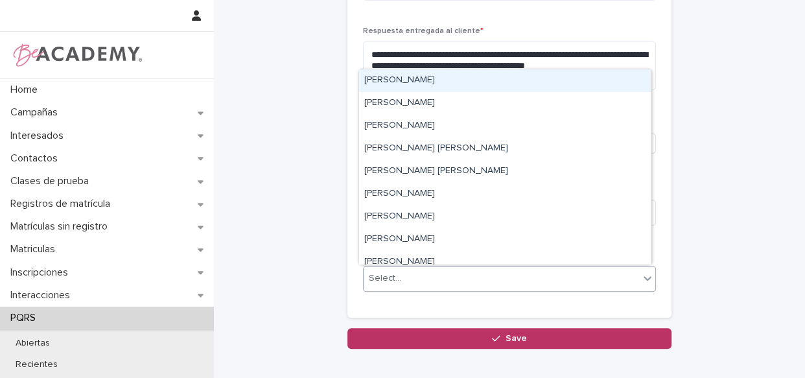
click at [421, 288] on div "Select..." at bounding box center [509, 279] width 293 height 26
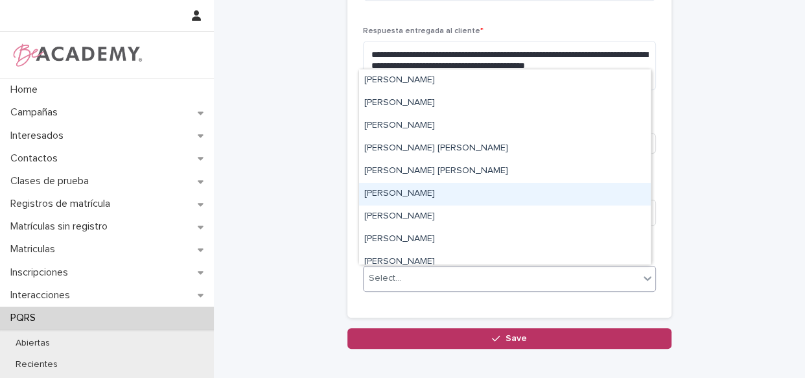
click at [427, 192] on div "[PERSON_NAME]" at bounding box center [505, 194] width 292 height 23
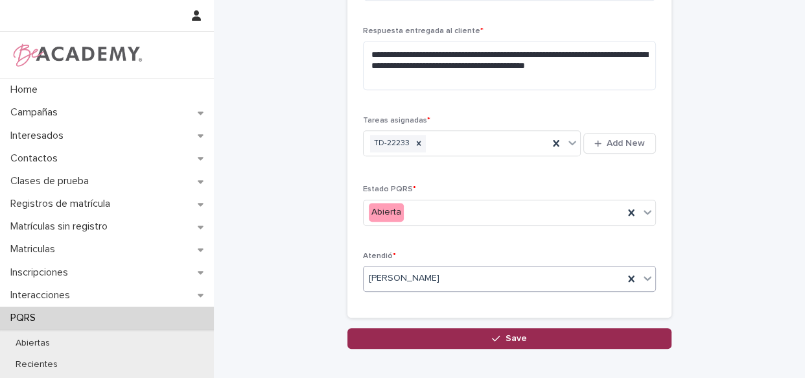
click at [457, 331] on button "Save" at bounding box center [510, 338] width 324 height 21
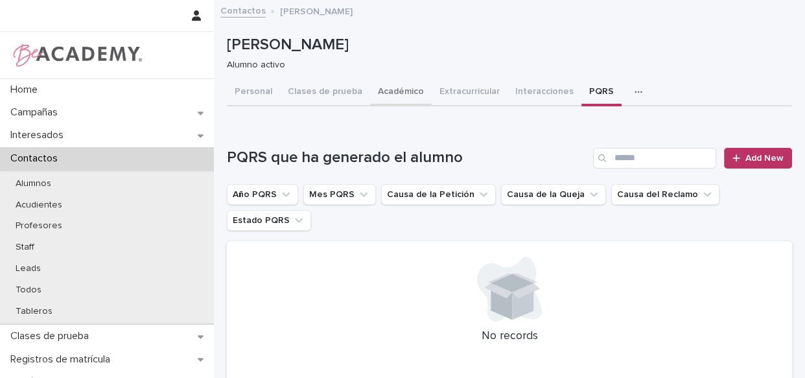
click at [399, 91] on button "Académico" at bounding box center [401, 92] width 62 height 27
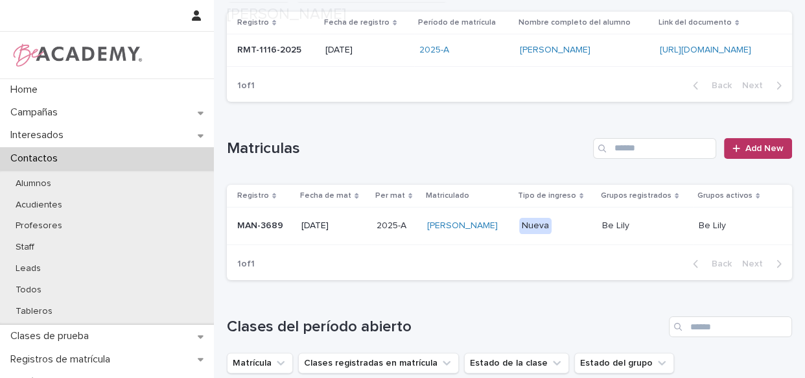
scroll to position [293, 0]
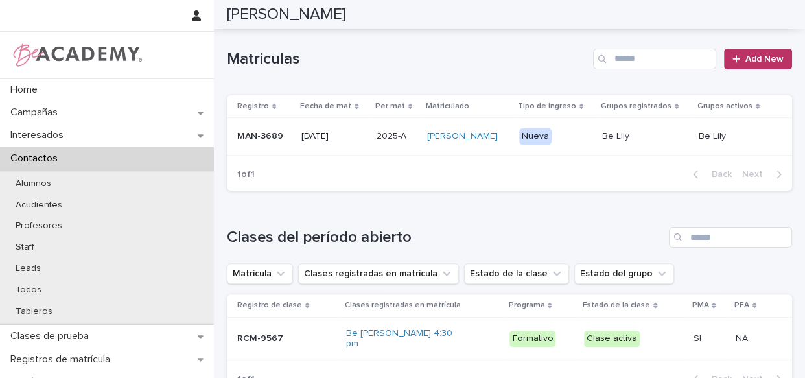
click at [508, 147] on div "[PERSON_NAME]" at bounding box center [467, 136] width 81 height 21
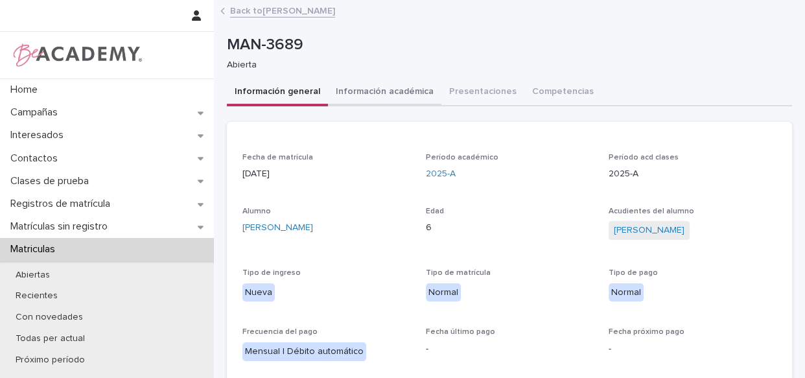
click at [367, 84] on button "Información académica" at bounding box center [384, 92] width 113 height 27
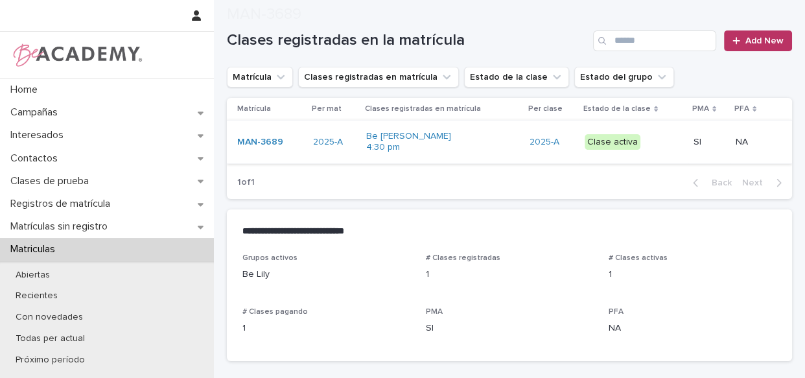
scroll to position [123, 0]
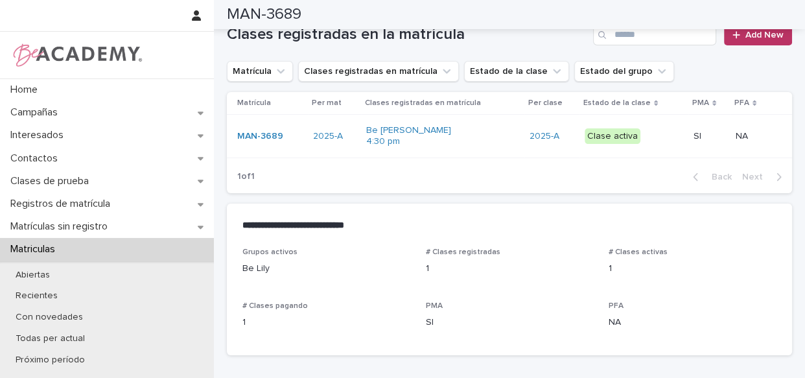
click at [493, 134] on div "Be [PERSON_NAME] 4:30 pm" at bounding box center [442, 136] width 153 height 32
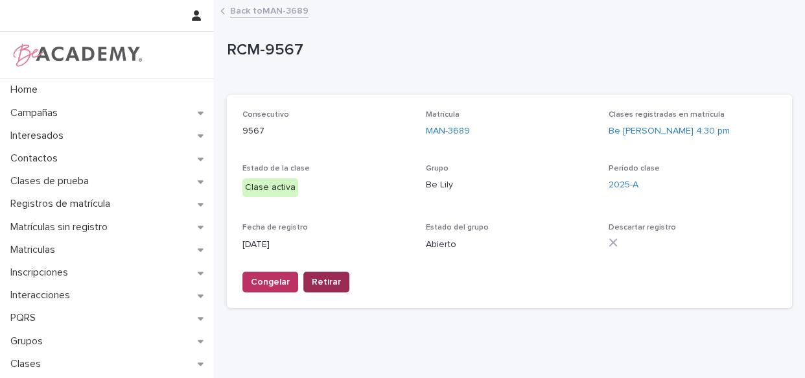
click at [335, 280] on span "Retirar" at bounding box center [326, 282] width 29 height 13
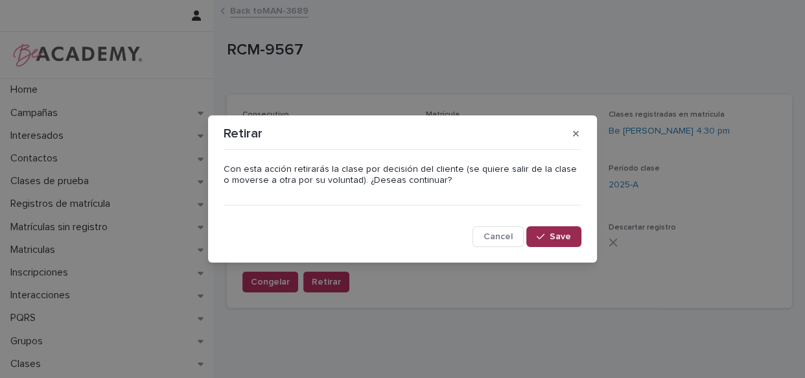
click at [556, 239] on span "Save" at bounding box center [560, 236] width 21 height 9
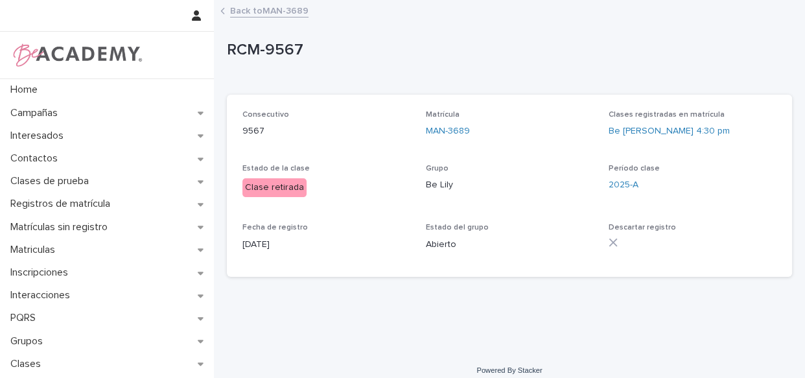
click at [256, 8] on link "Back to MAN-3689" at bounding box center [269, 10] width 78 height 15
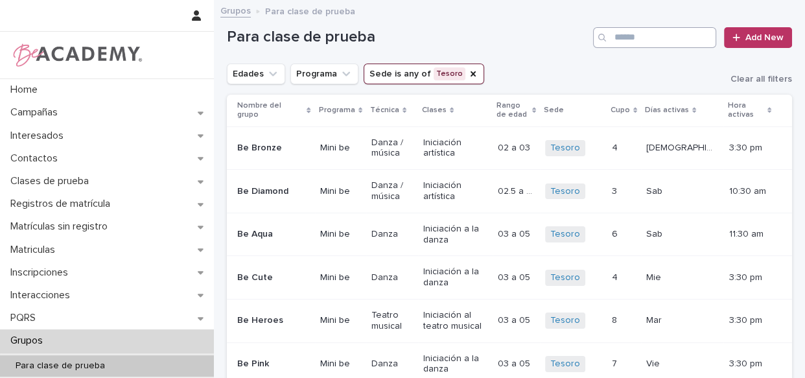
click at [617, 41] on input "Search" at bounding box center [654, 37] width 123 height 21
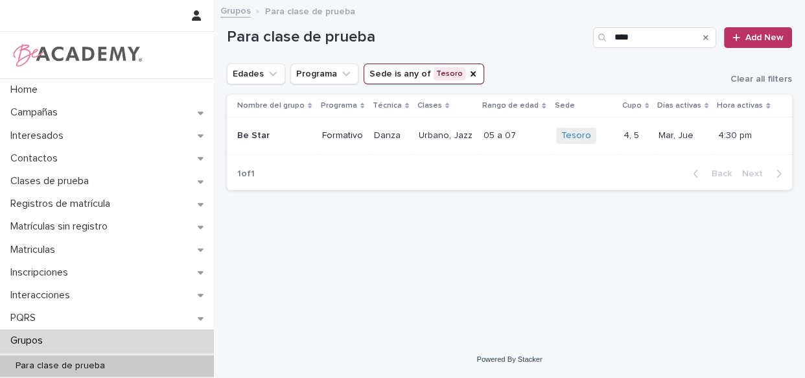
type input "****"
